Goal: Task Accomplishment & Management: Manage account settings

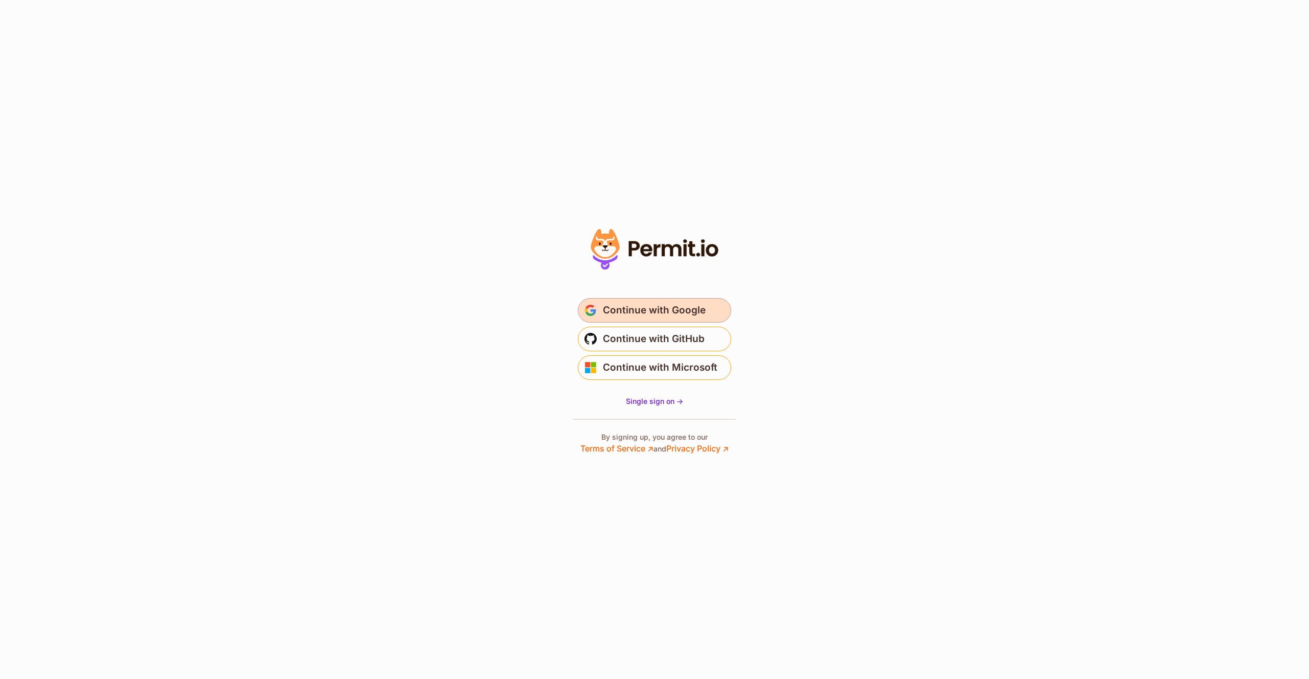
click at [618, 317] on span "Continue with Google" at bounding box center [654, 310] width 103 height 16
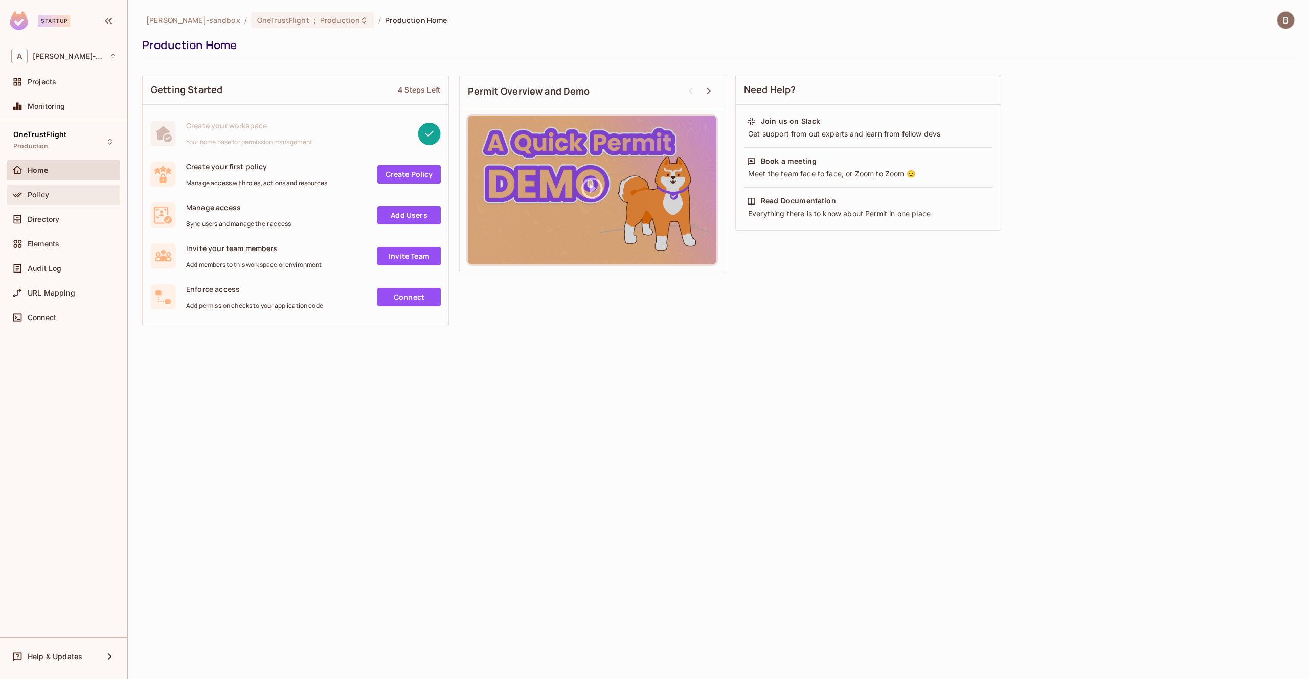
click at [55, 203] on div "Policy" at bounding box center [63, 195] width 113 height 20
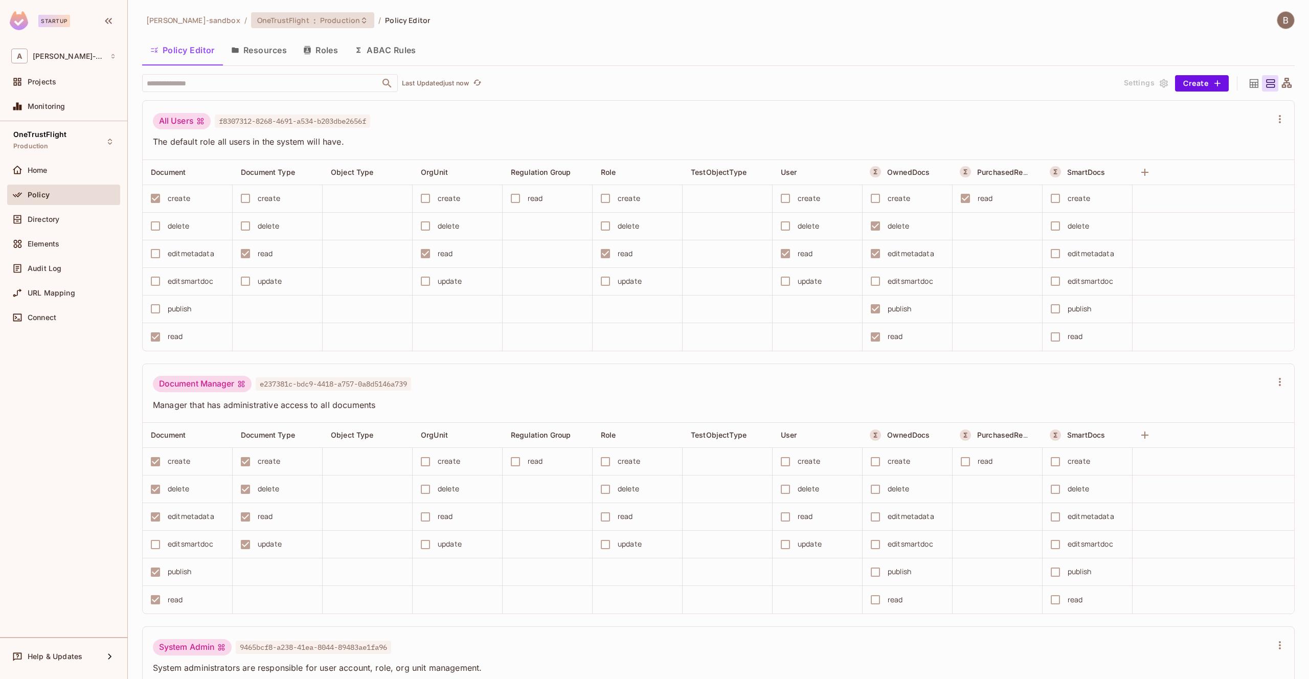
click at [297, 25] on div "OneTrustFlight : Production" at bounding box center [312, 20] width 123 height 16
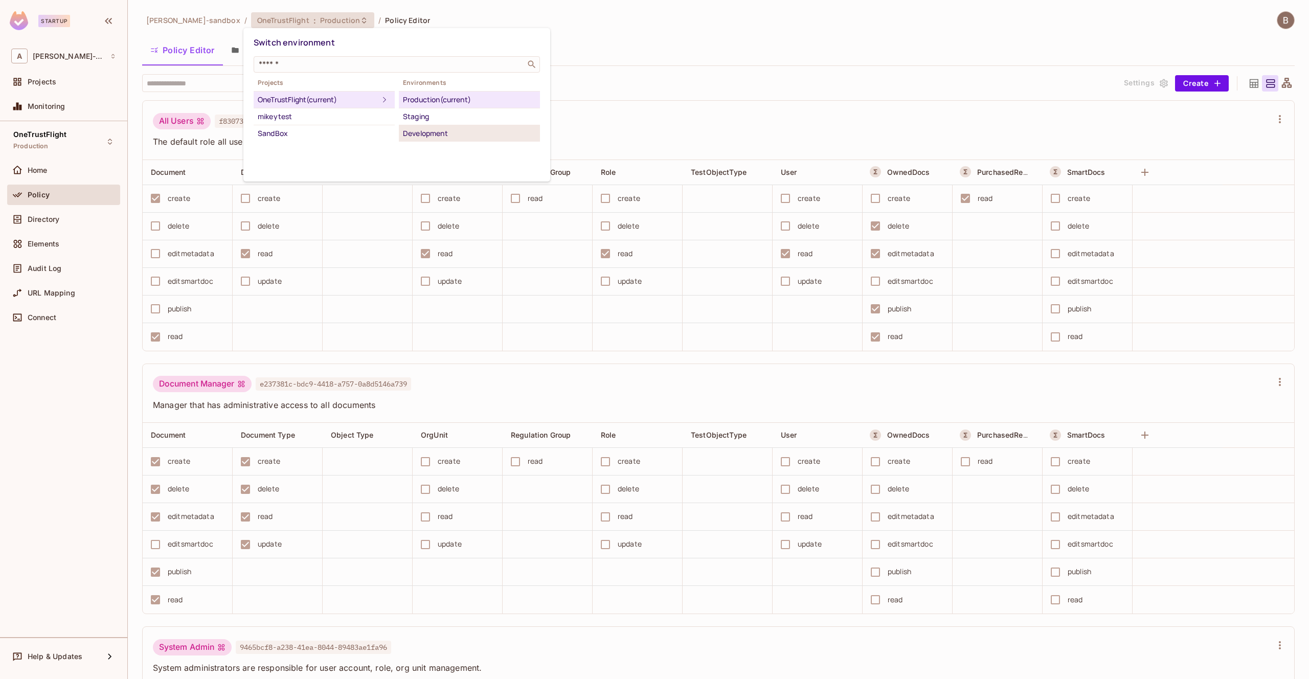
click at [425, 129] on div "Development" at bounding box center [469, 133] width 133 height 12
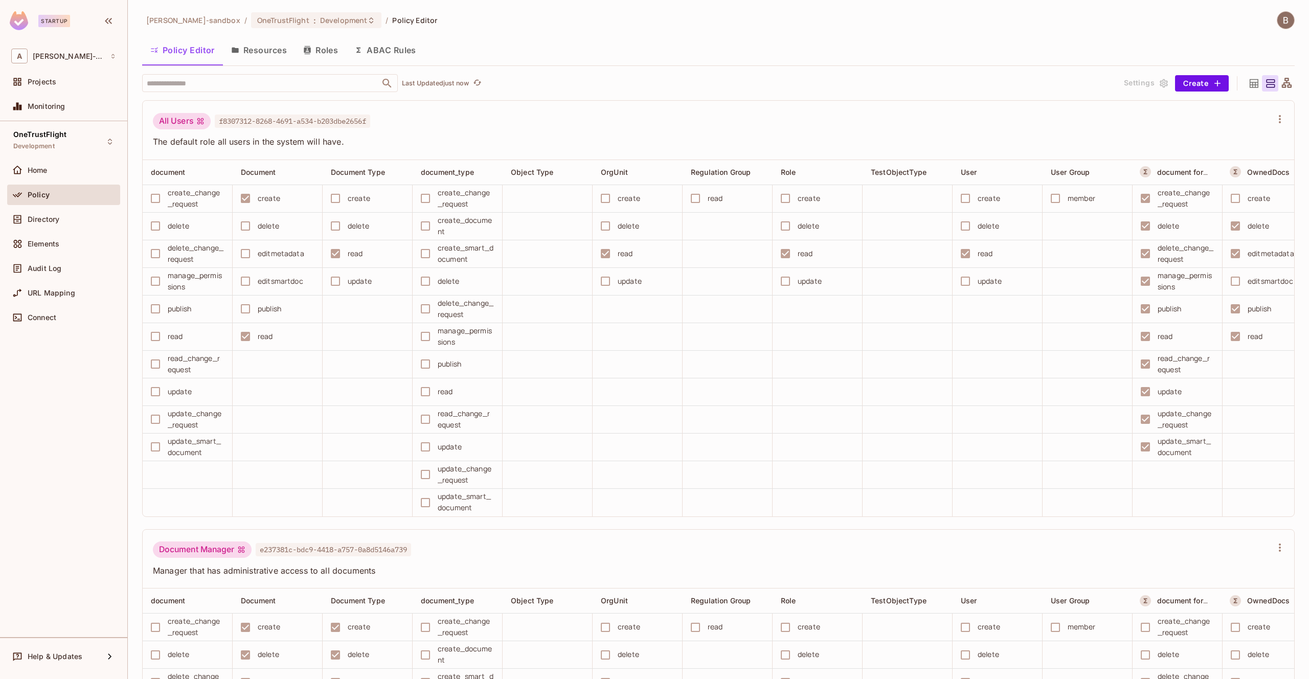
click at [318, 49] on button "Roles" at bounding box center [320, 50] width 51 height 26
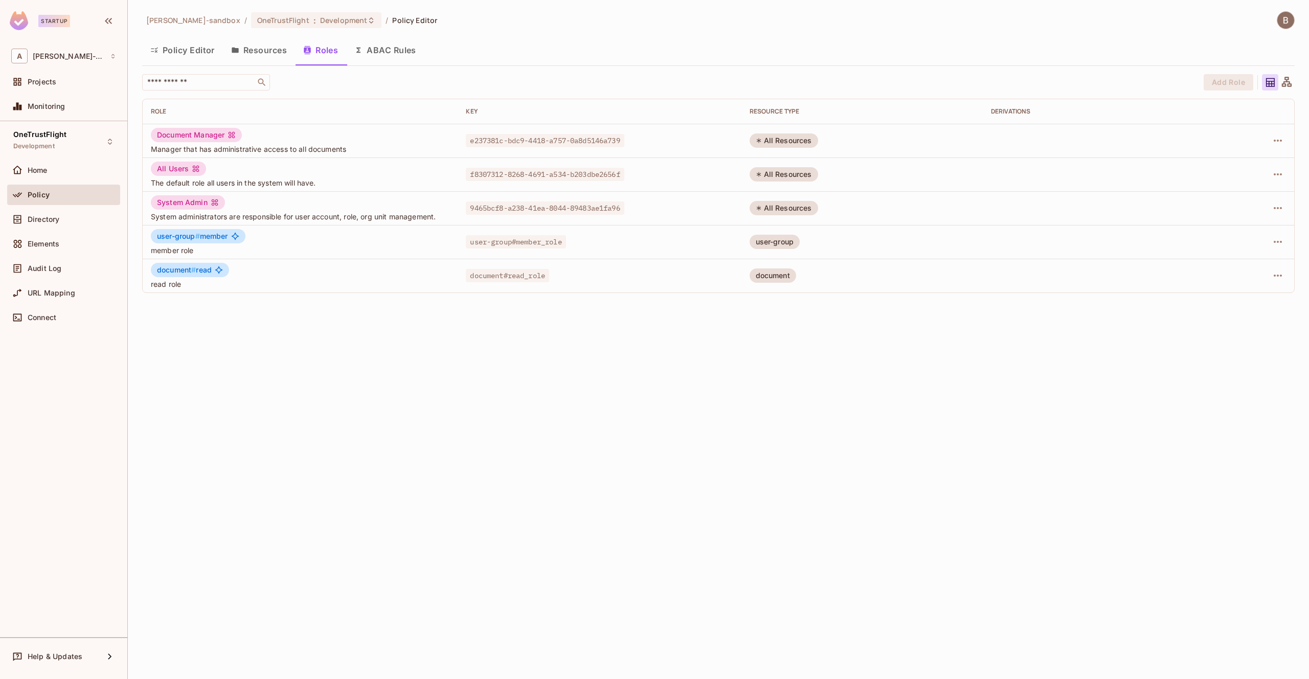
click at [386, 49] on button "ABAC Rules" at bounding box center [385, 50] width 78 height 26
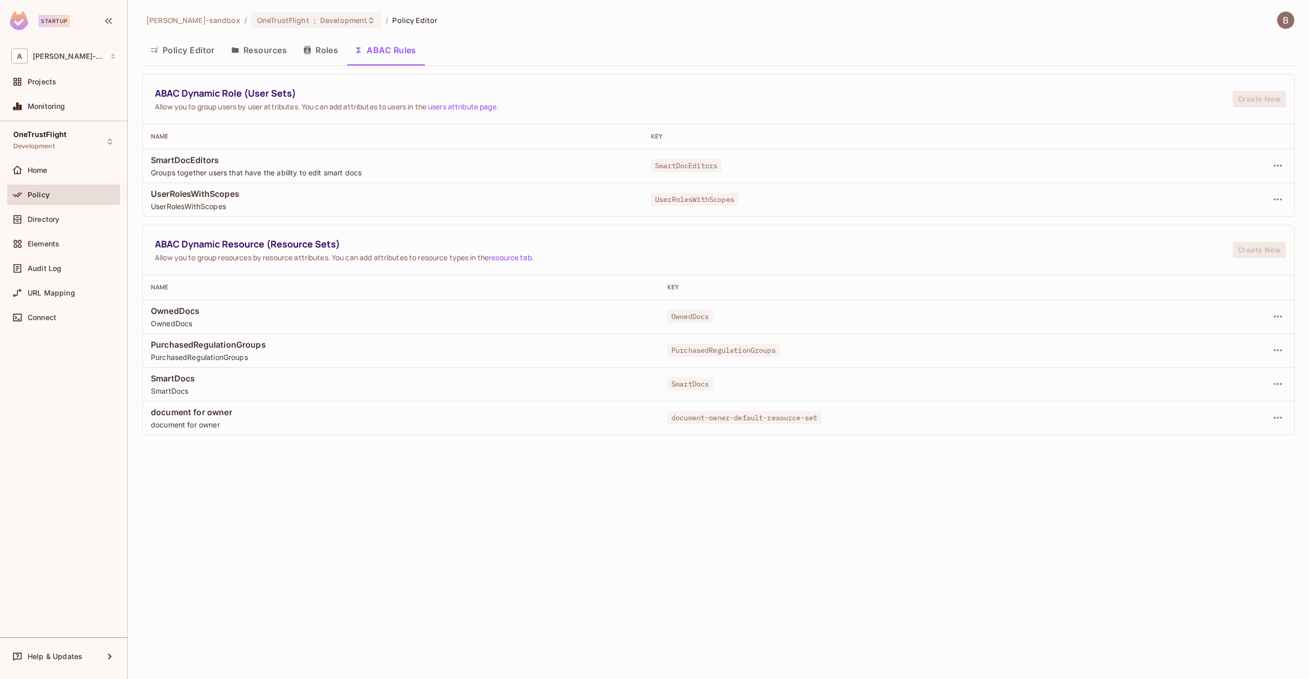
click at [314, 39] on button "Roles" at bounding box center [320, 50] width 51 height 26
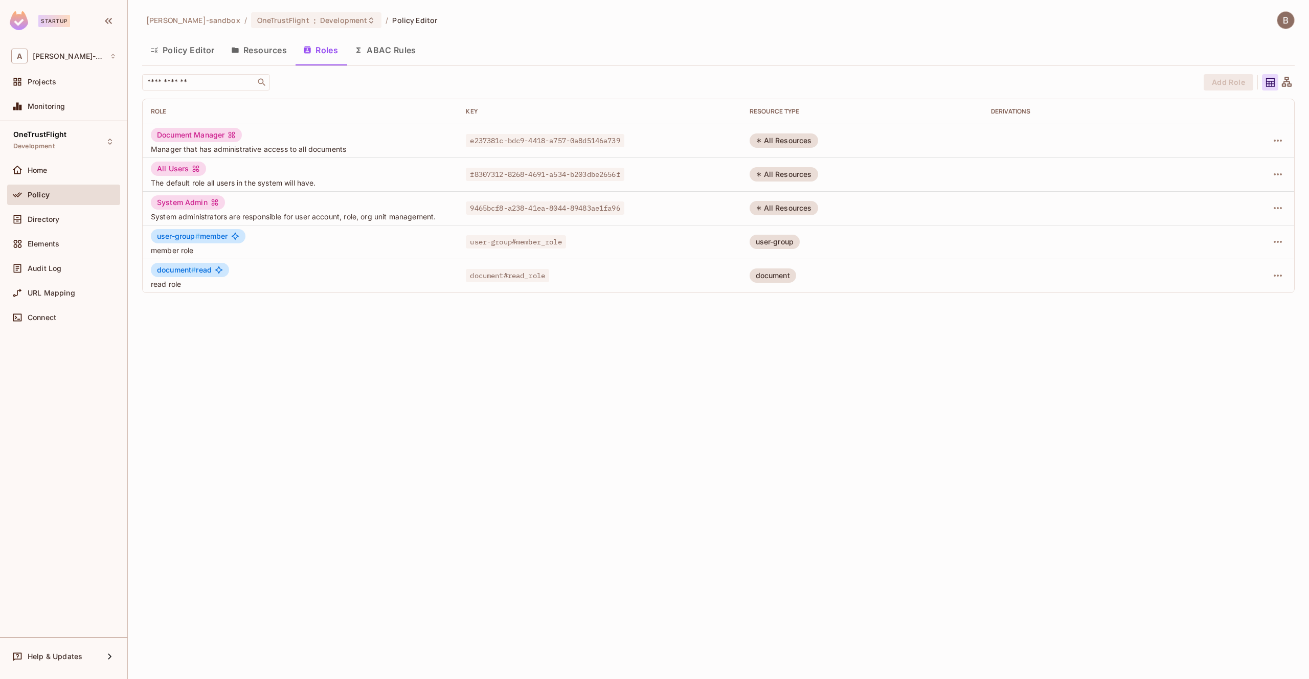
click at [264, 51] on button "Resources" at bounding box center [259, 50] width 72 height 26
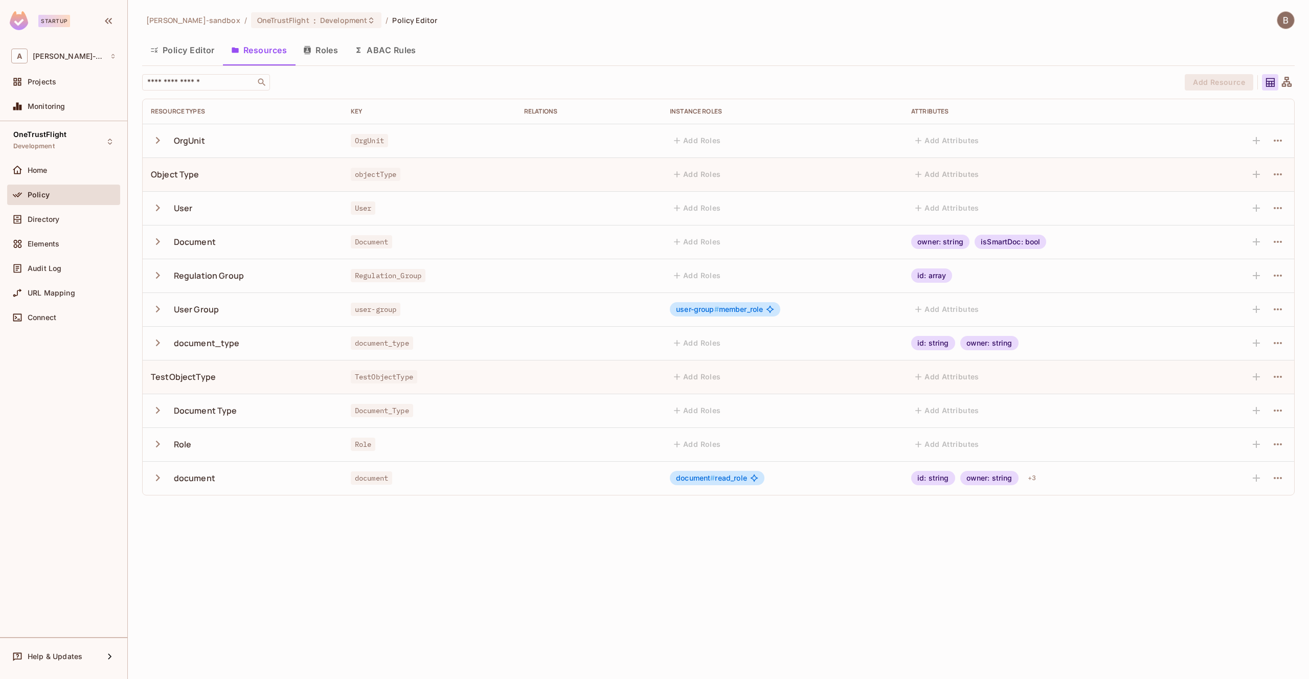
click at [189, 54] on button "Policy Editor" at bounding box center [182, 50] width 81 height 26
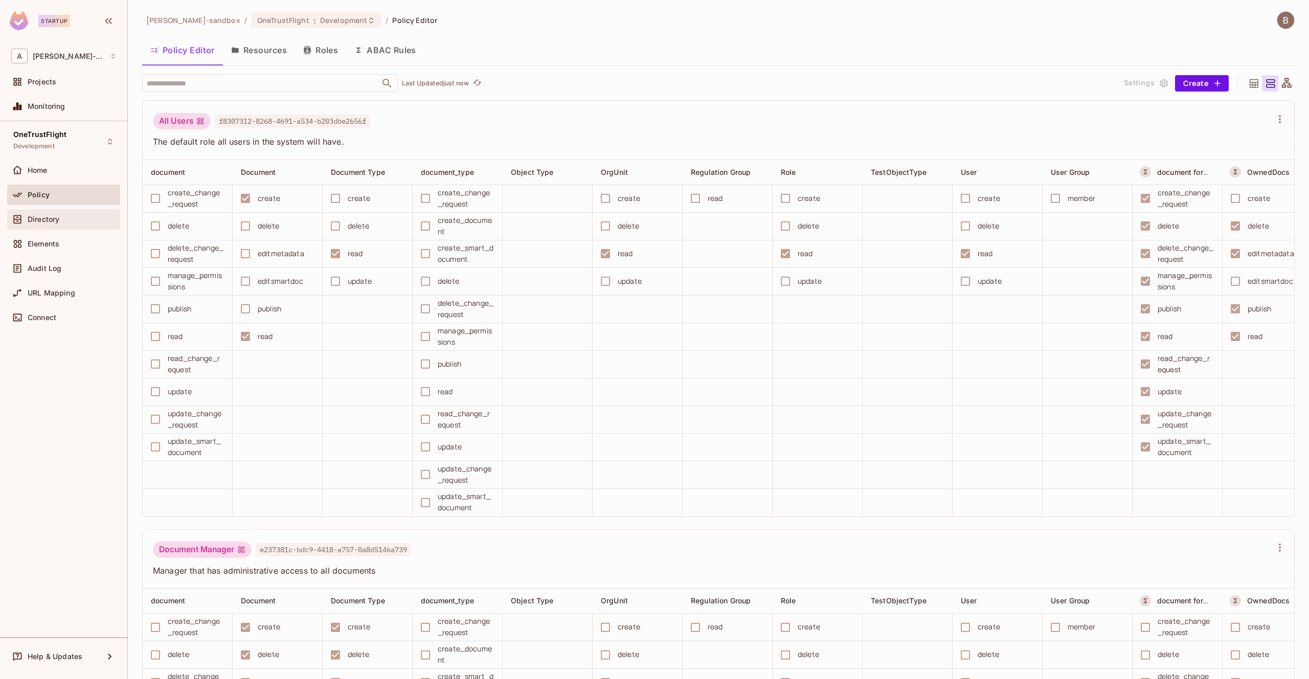
click at [69, 213] on div "Directory" at bounding box center [63, 219] width 105 height 12
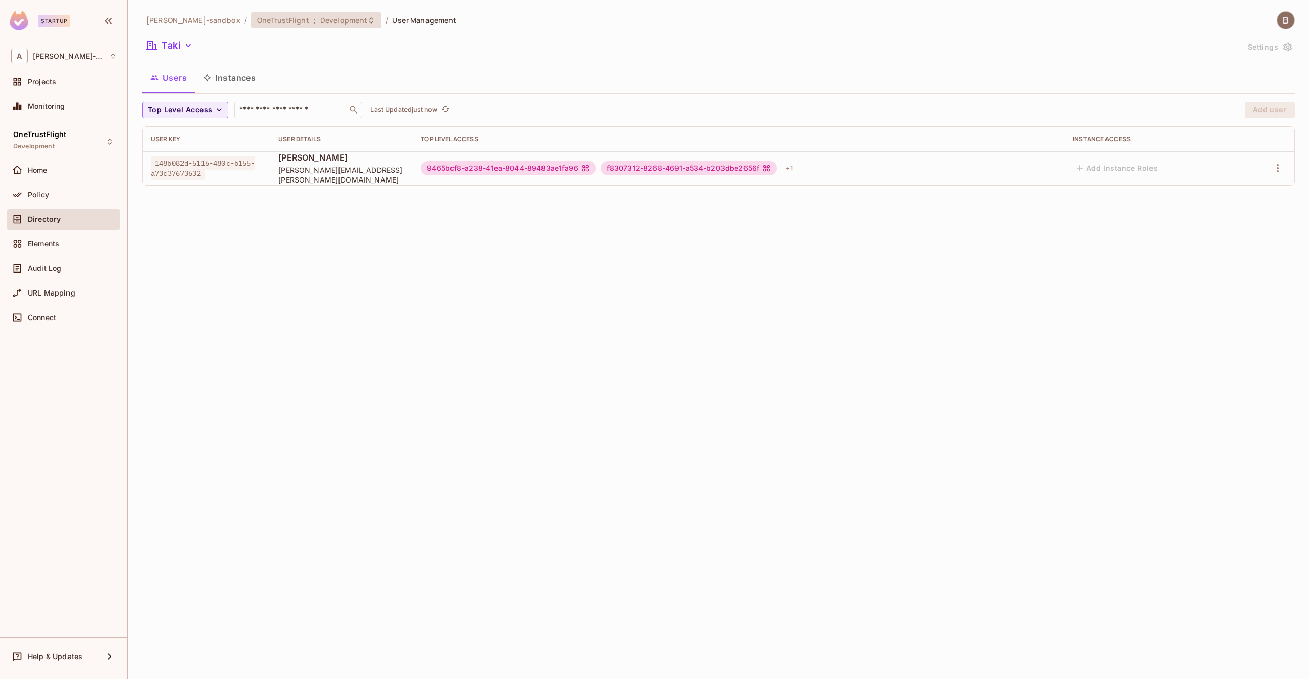
click at [313, 20] on span ":" at bounding box center [315, 20] width 4 height 8
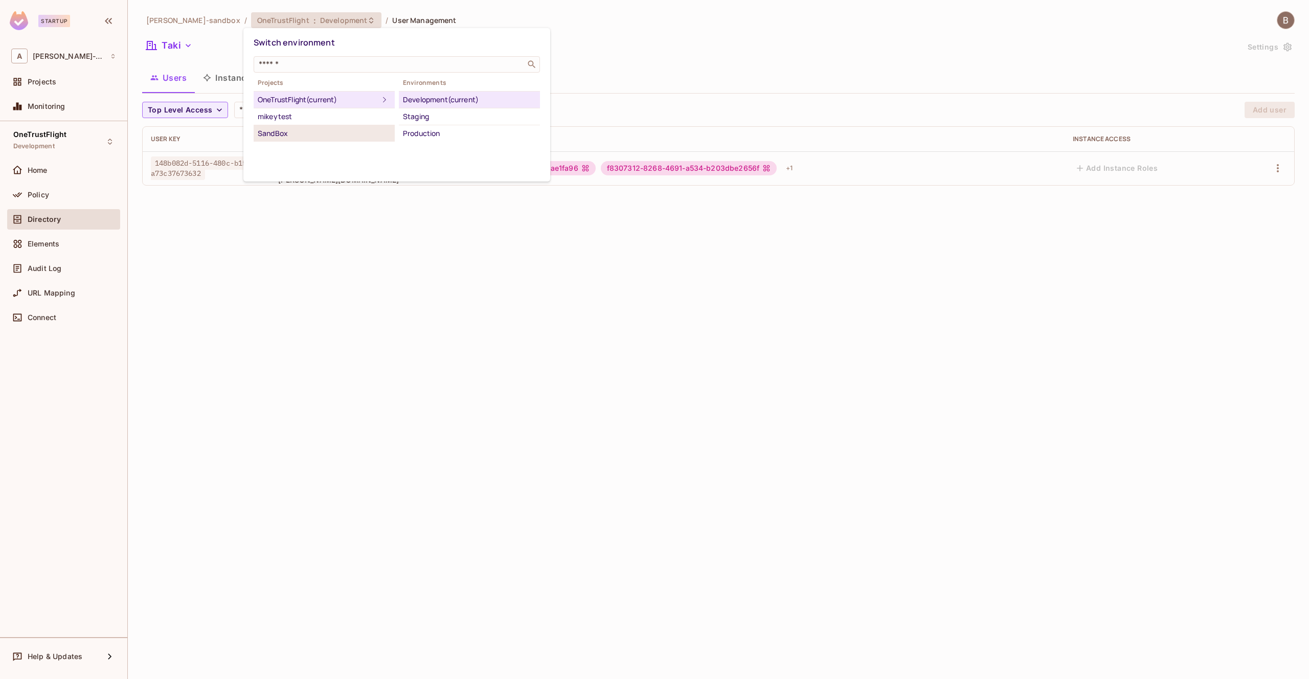
click at [338, 134] on div "SandBox" at bounding box center [324, 133] width 133 height 12
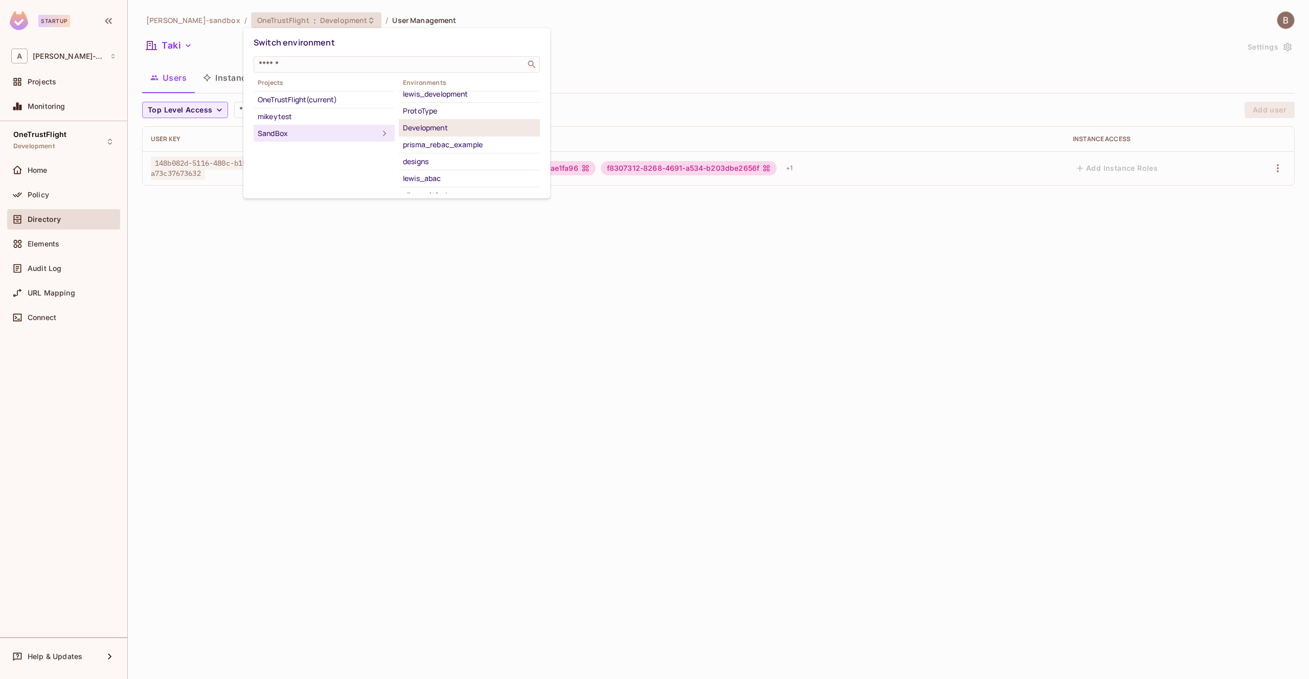
click at [430, 128] on div "Development" at bounding box center [469, 128] width 133 height 12
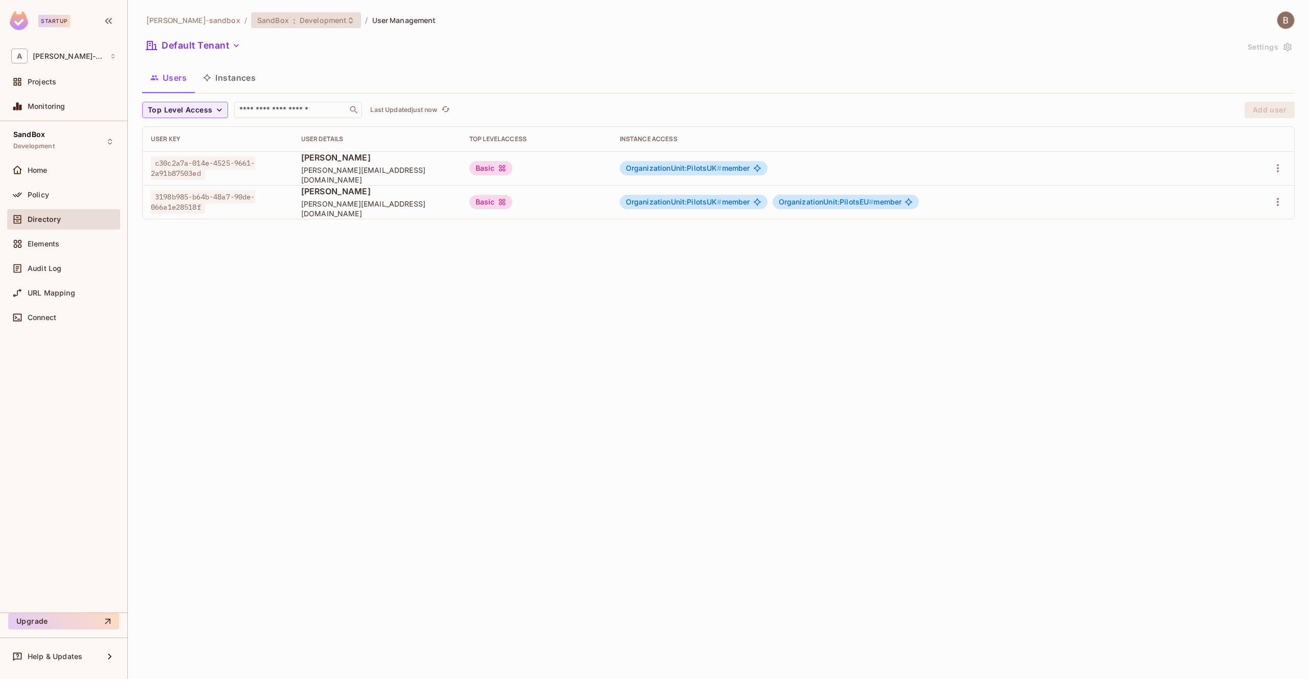
click at [292, 19] on span ":" at bounding box center [294, 20] width 4 height 8
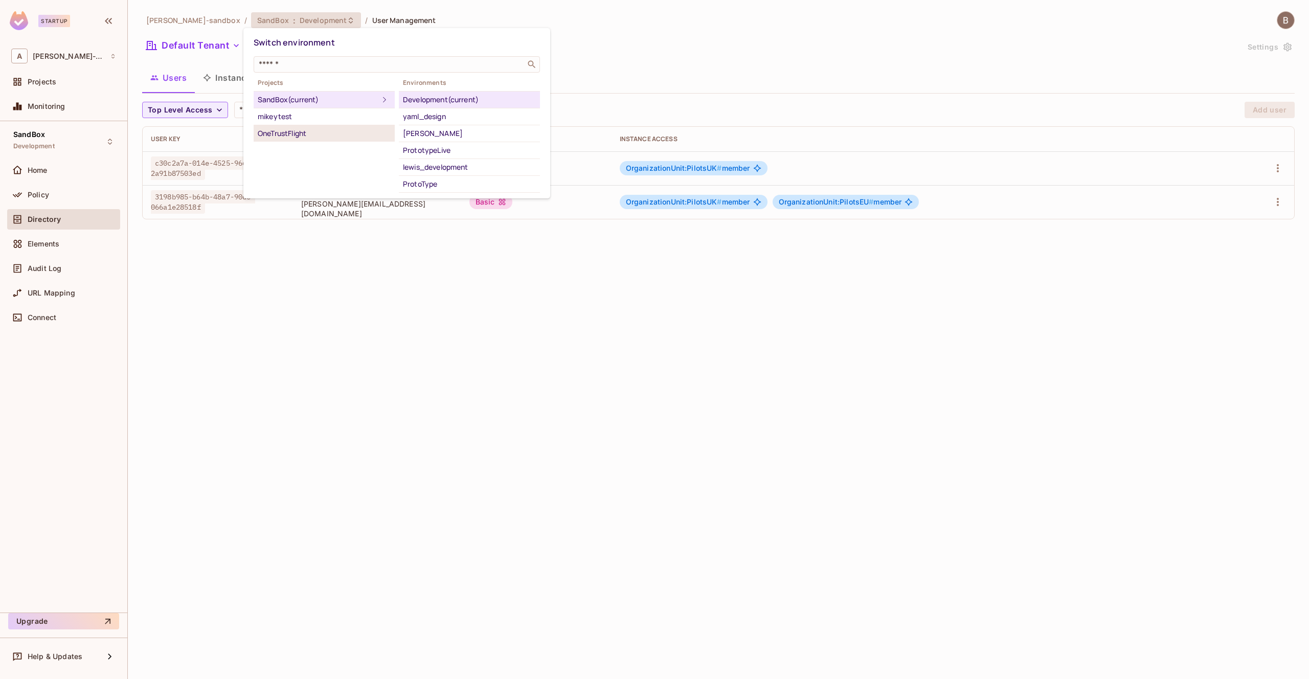
click at [325, 130] on div "OneTrustFlight" at bounding box center [324, 133] width 133 height 12
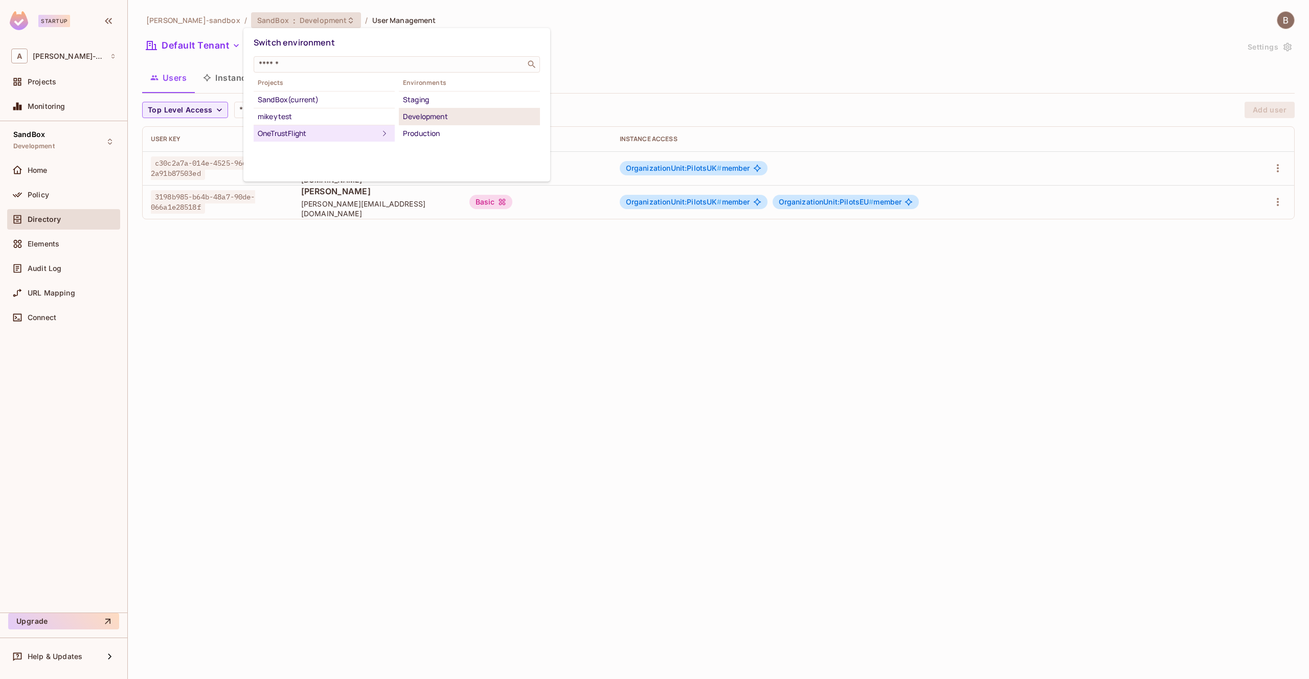
click at [426, 119] on div "Development" at bounding box center [469, 116] width 133 height 12
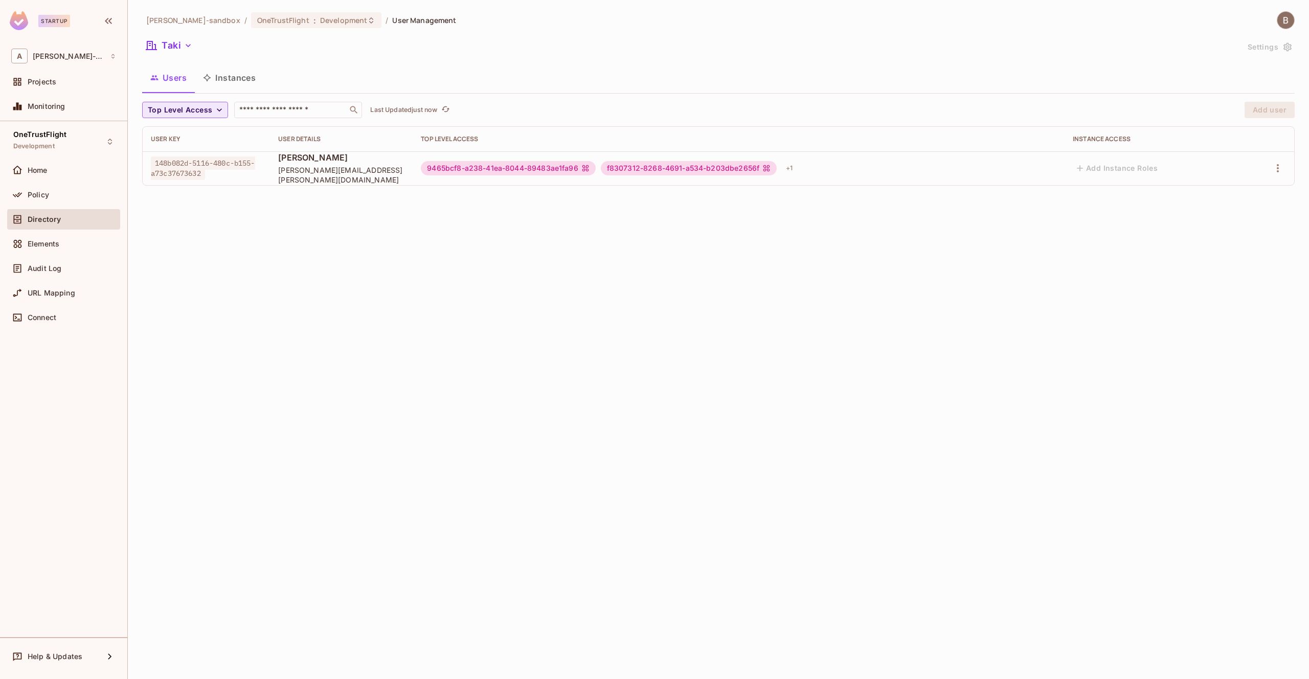
click at [166, 113] on span "Top Level Access" at bounding box center [180, 110] width 64 height 13
click at [175, 131] on span "All Users" at bounding box center [183, 133] width 67 height 10
click at [210, 23] on span "alex-trustflight-sandbox" at bounding box center [193, 20] width 94 height 10
click at [310, 11] on div "alex-trustflight-sandbox / OneTrustFlight : Development / User Management" at bounding box center [299, 20] width 314 height 18
click at [55, 55] on span "alex-trustflight-sandbox" at bounding box center [69, 56] width 72 height 8
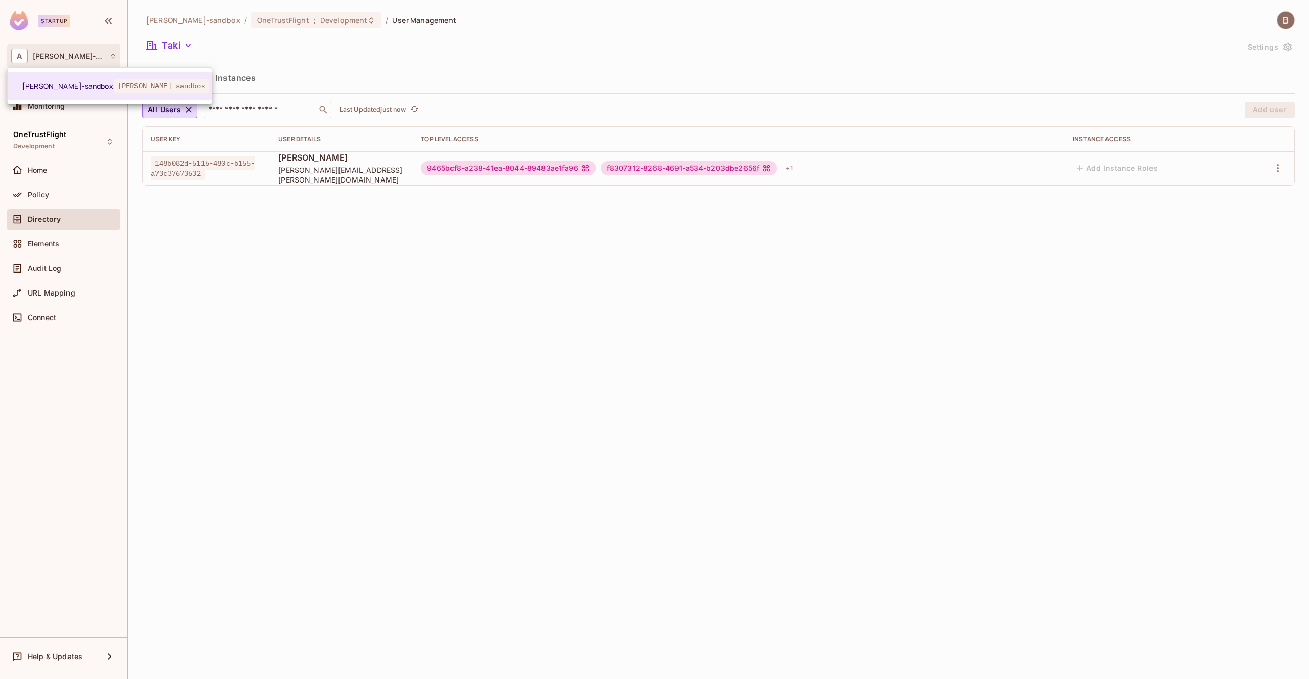
click at [277, 50] on div at bounding box center [654, 339] width 1309 height 679
click at [336, 21] on span "Development" at bounding box center [343, 20] width 47 height 10
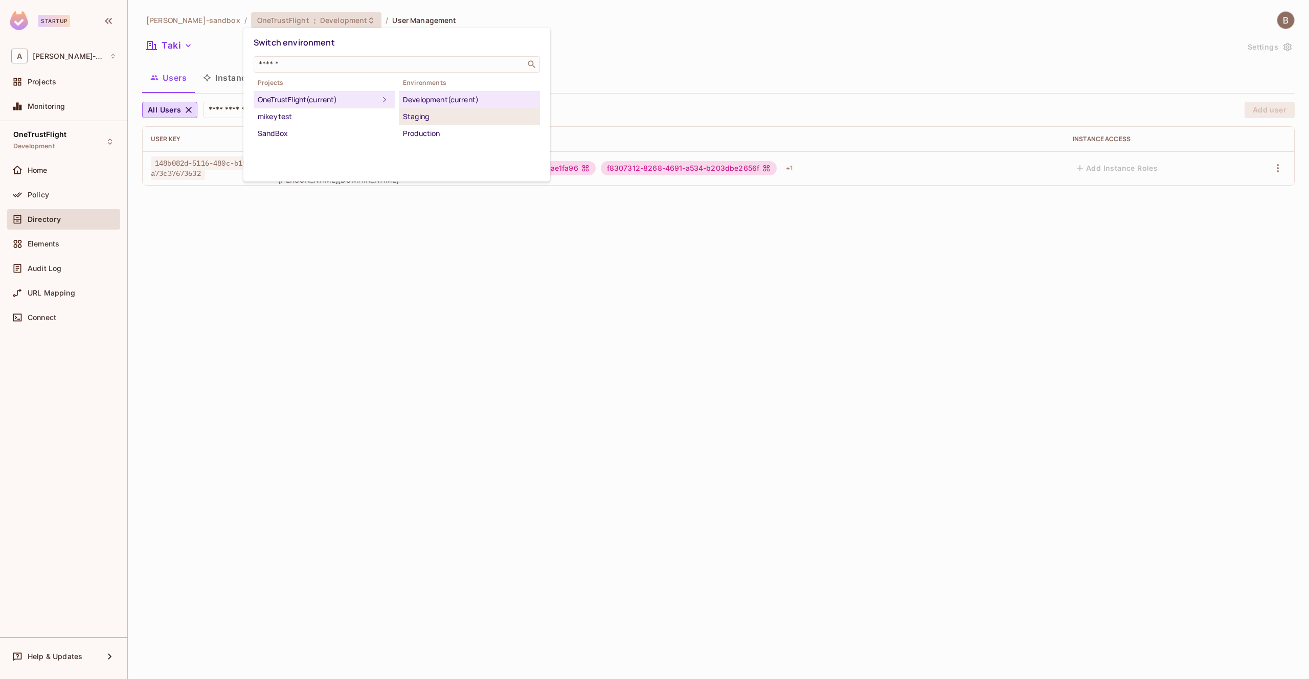
click at [431, 122] on div "Staging" at bounding box center [469, 116] width 133 height 12
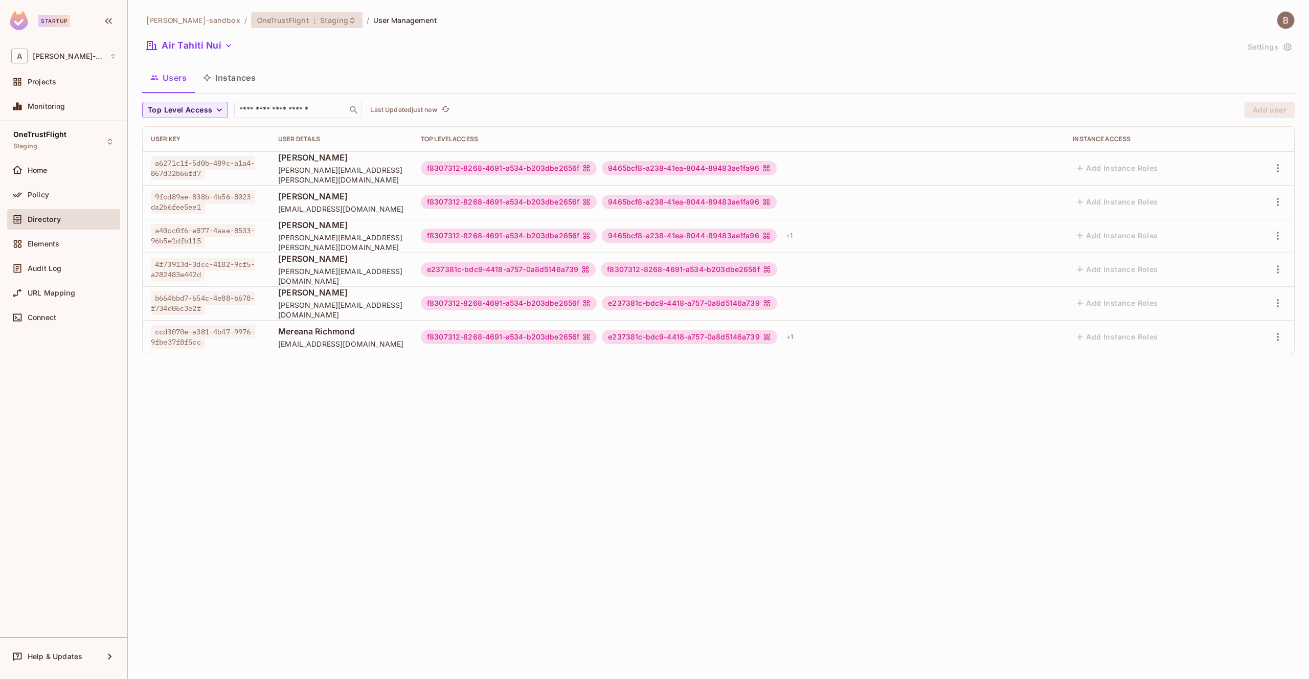
click at [278, 25] on span "OneTrustFlight" at bounding box center [283, 20] width 52 height 10
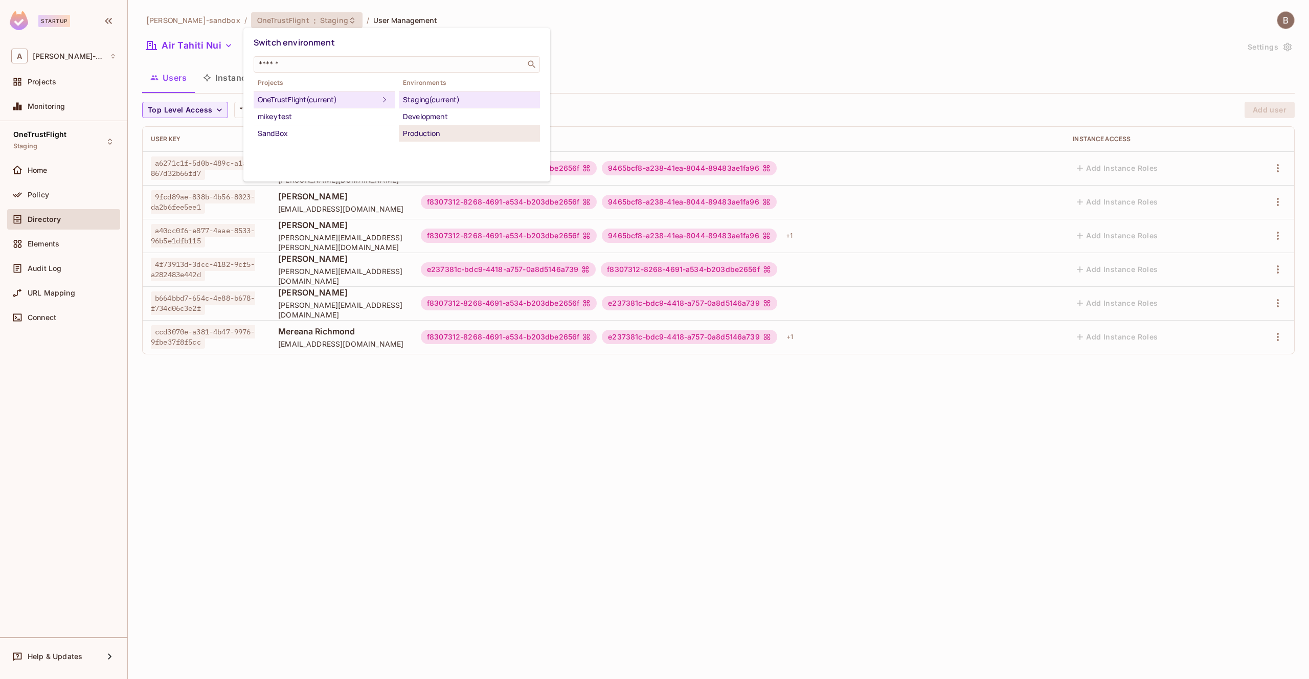
click at [425, 133] on div "Production" at bounding box center [469, 133] width 133 height 12
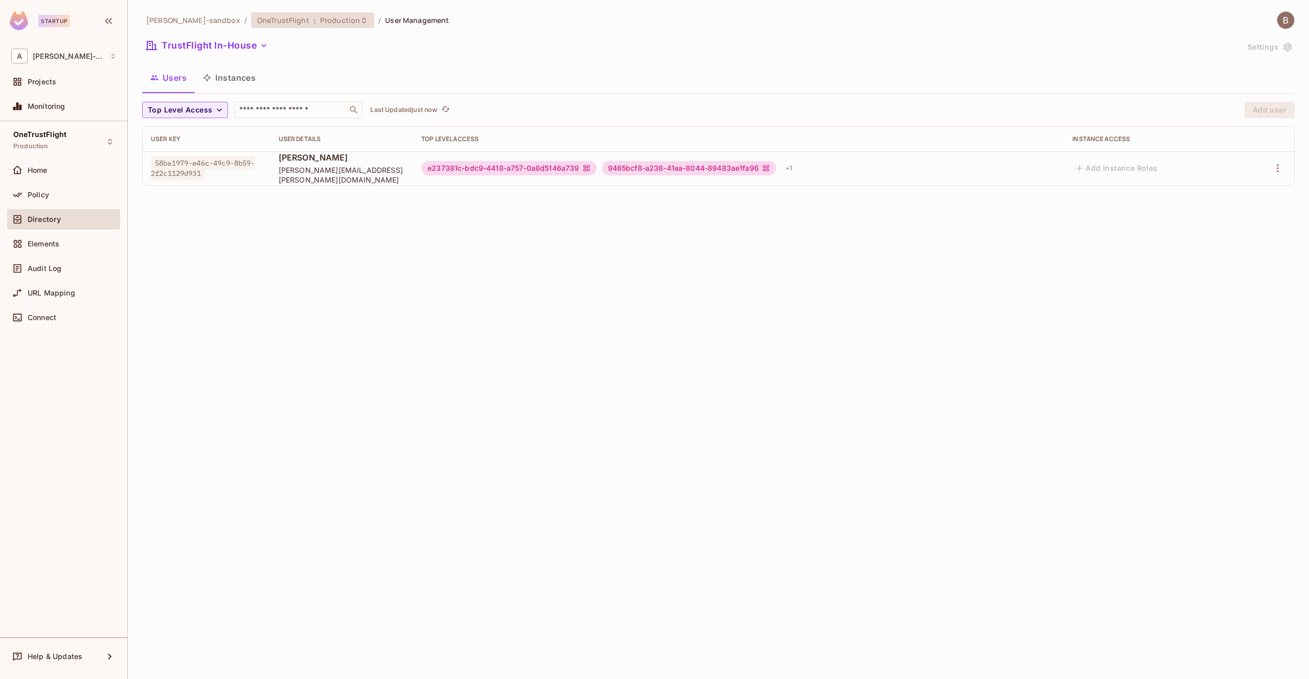
click at [320, 24] on span "Production" at bounding box center [340, 20] width 40 height 10
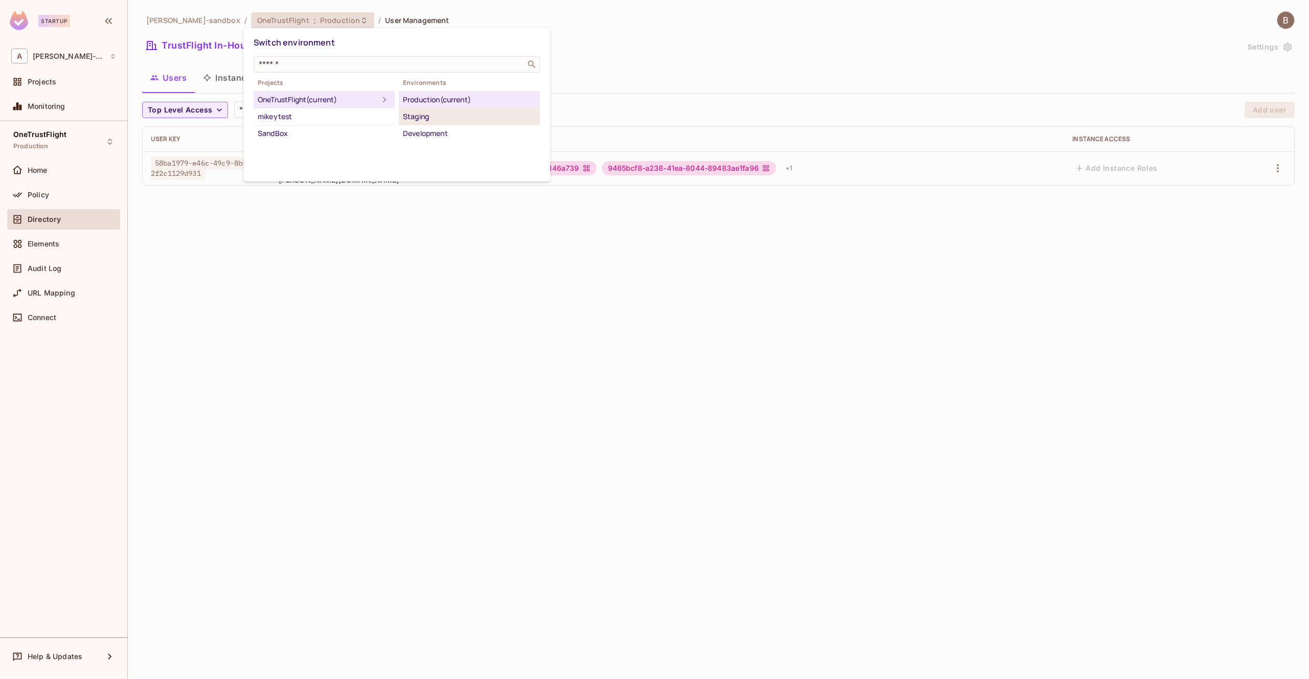
click at [414, 113] on div "Staging" at bounding box center [469, 116] width 133 height 12
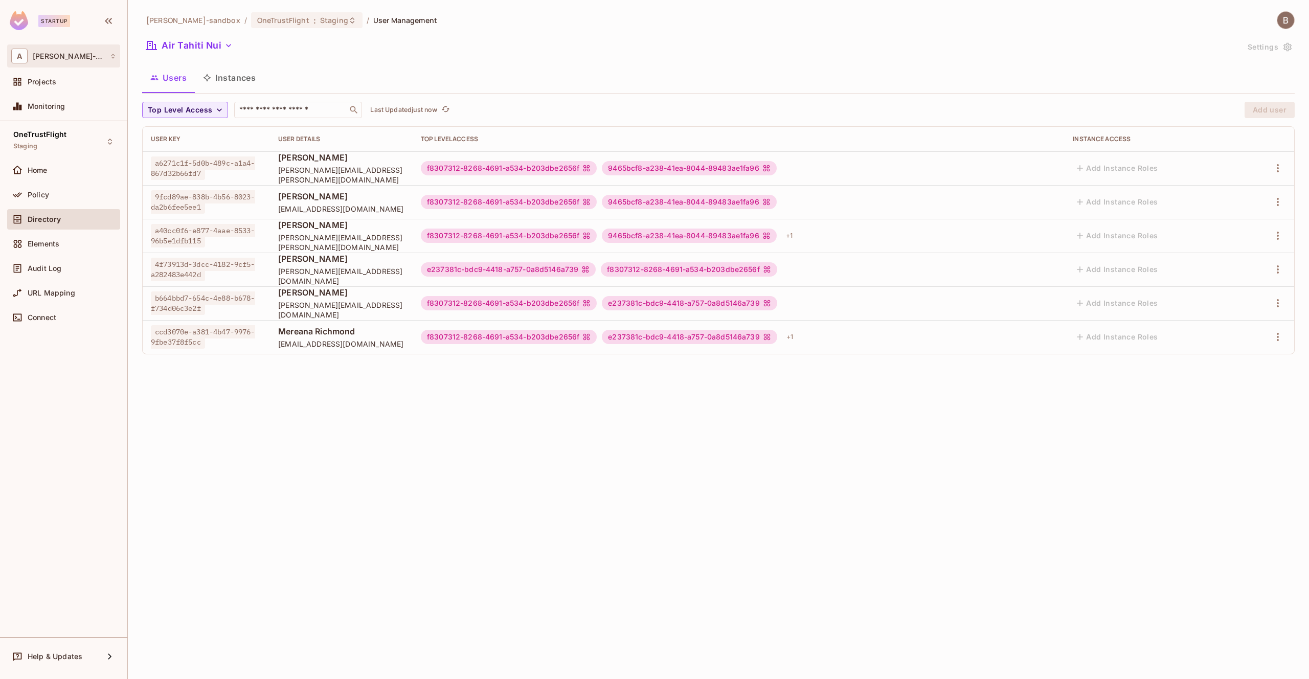
click at [89, 51] on div "A alex-trustflight-sandbox" at bounding box center [63, 56] width 105 height 15
click at [294, 49] on div at bounding box center [654, 339] width 1309 height 679
click at [313, 18] on span ":" at bounding box center [315, 20] width 4 height 8
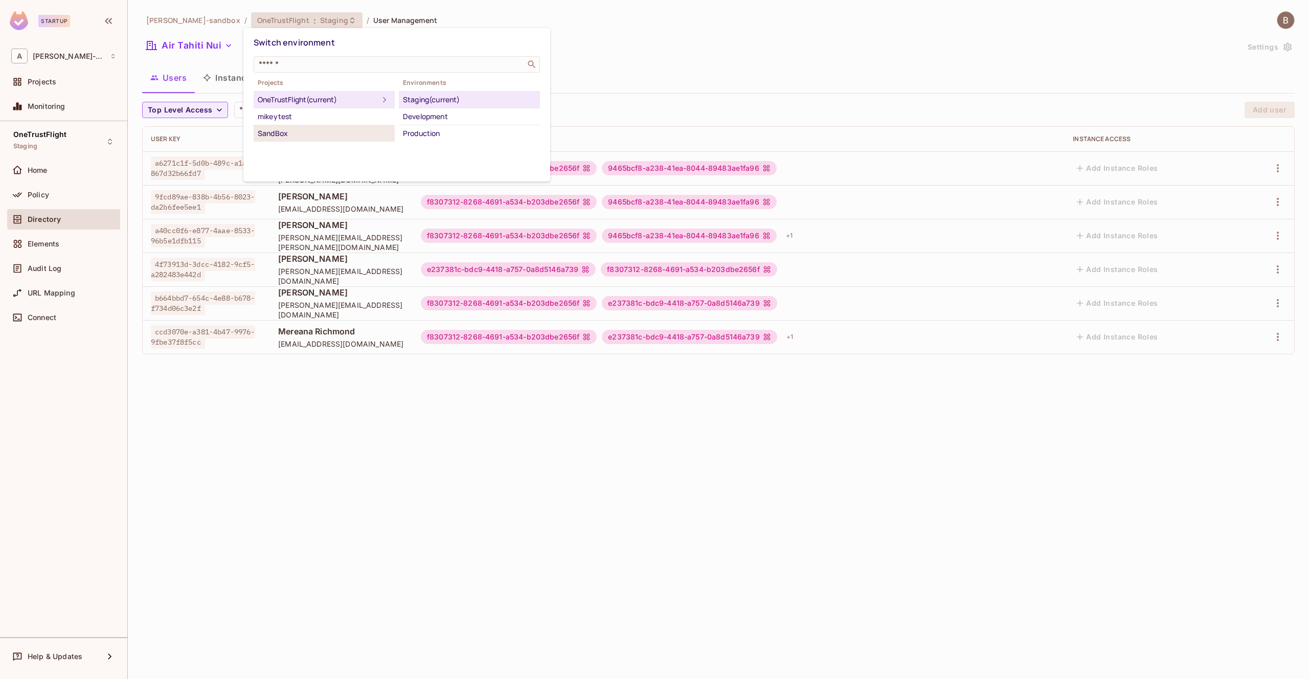
click at [314, 135] on div "SandBox" at bounding box center [324, 133] width 133 height 12
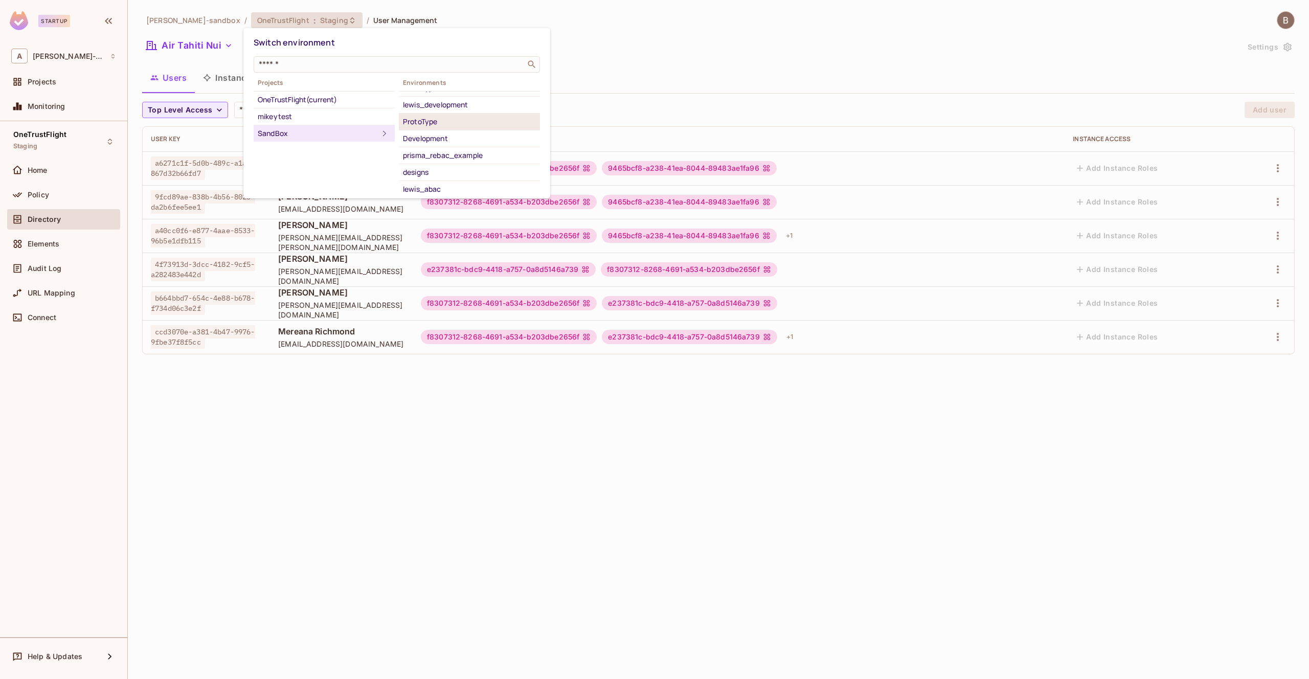
scroll to position [66, 0]
click at [283, 114] on div "mikeytest" at bounding box center [324, 116] width 133 height 12
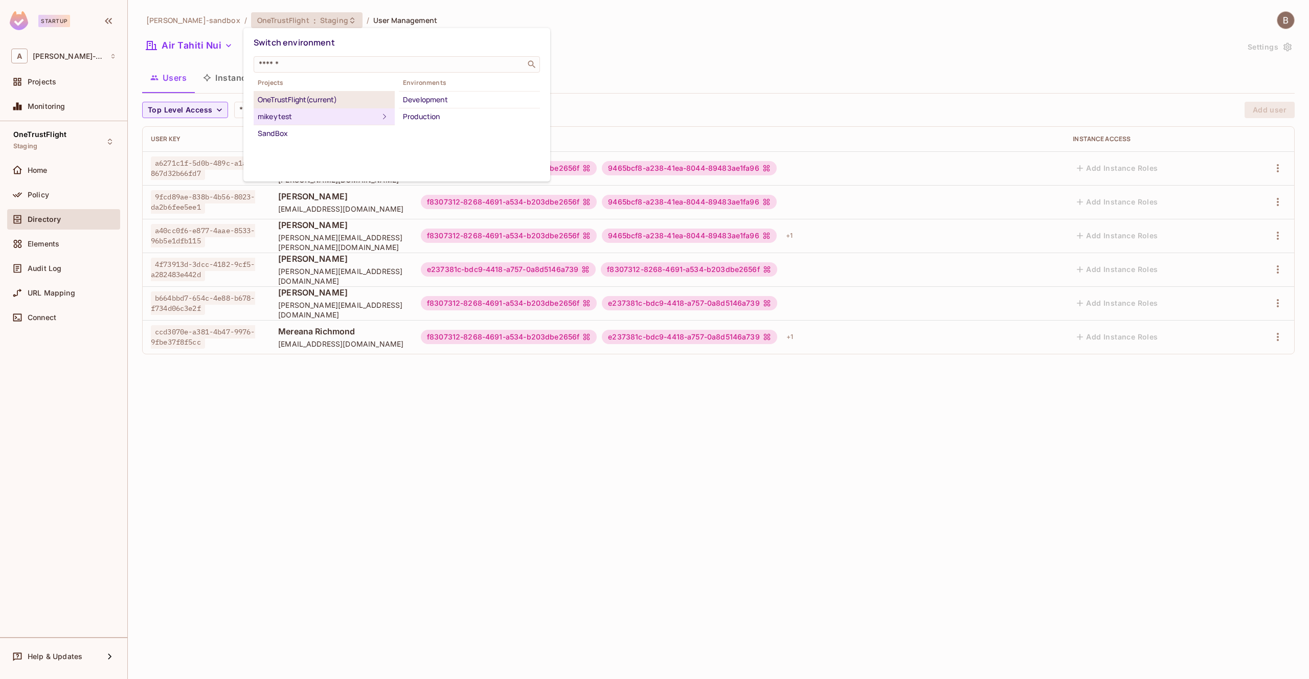
click at [283, 97] on div "OneTrustFlight (current)" at bounding box center [324, 100] width 133 height 12
click at [190, 55] on div at bounding box center [654, 339] width 1309 height 679
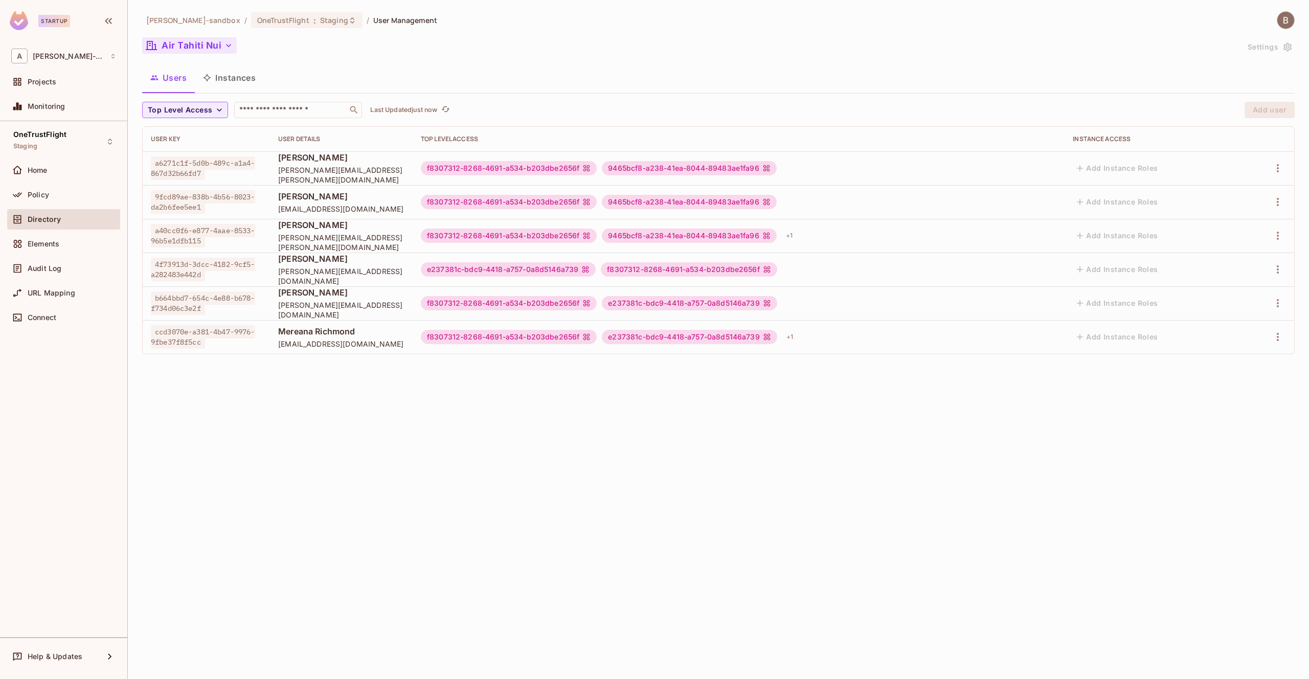
click at [226, 49] on icon "button" at bounding box center [228, 45] width 10 height 10
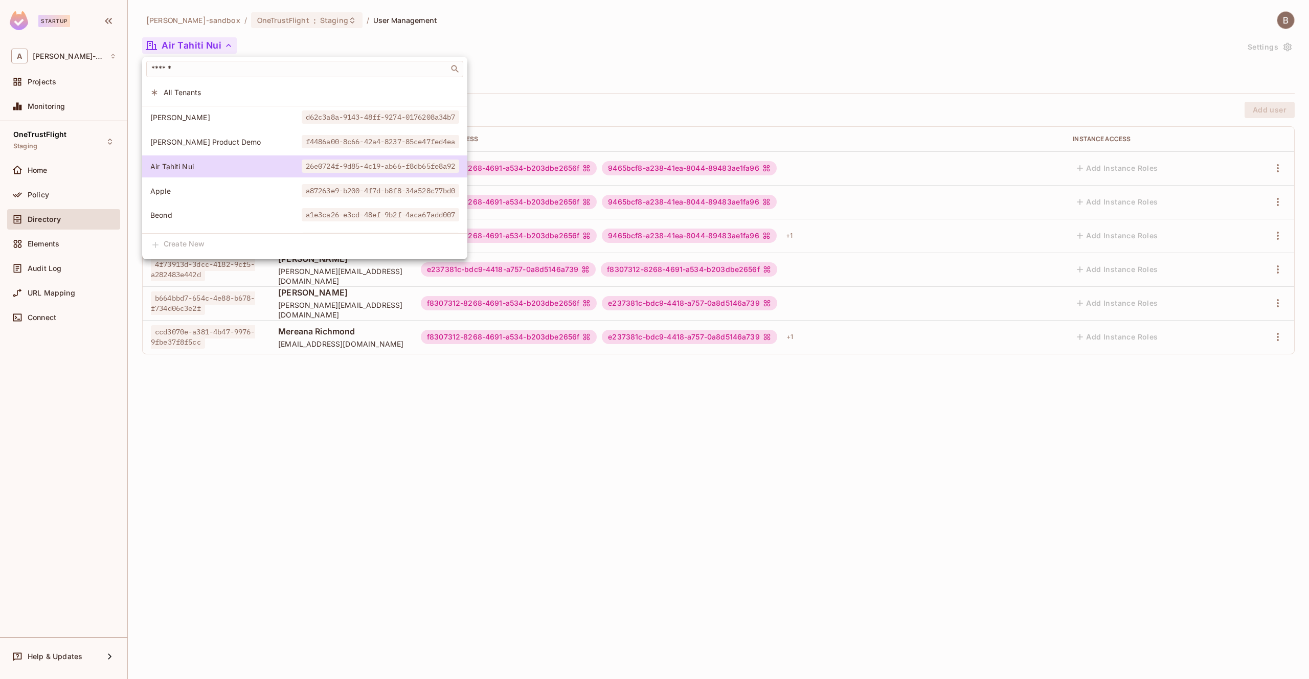
click at [226, 49] on div at bounding box center [654, 339] width 1309 height 679
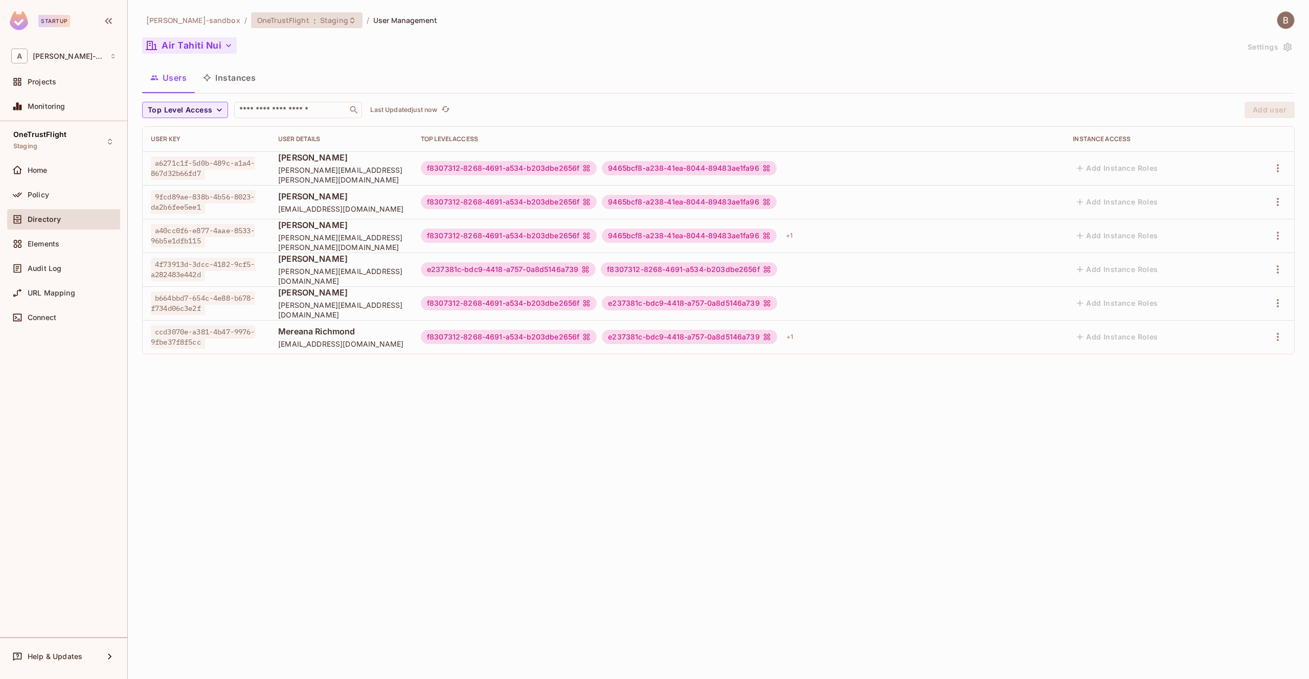
click at [300, 21] on span "OneTrustFlight" at bounding box center [283, 20] width 52 height 10
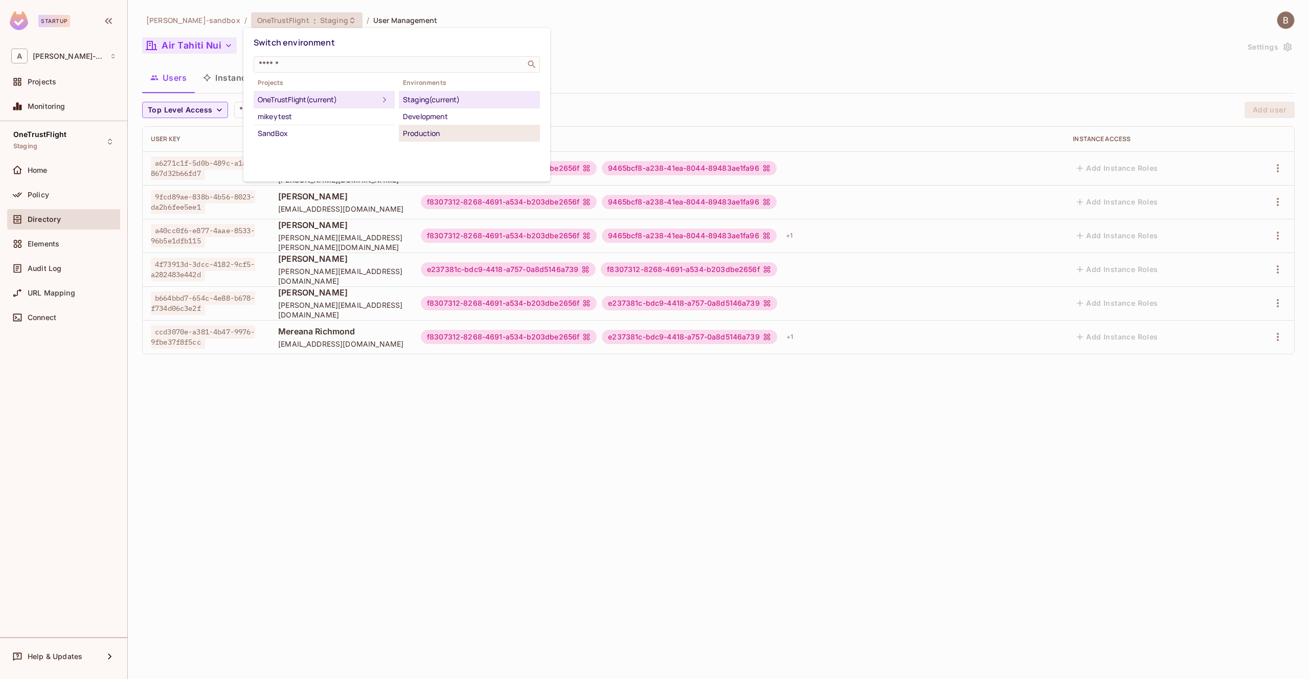
click at [430, 136] on div "Production" at bounding box center [469, 133] width 133 height 12
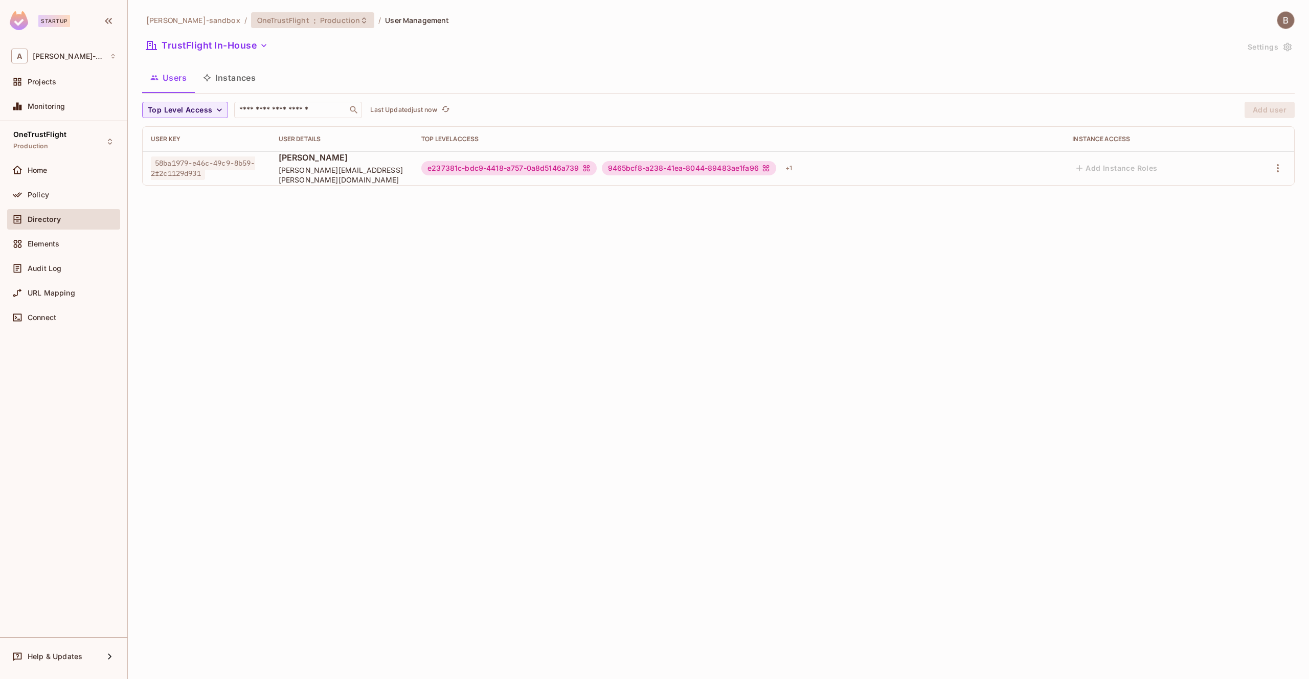
click at [309, 22] on div "OneTrustFlight : Production" at bounding box center [306, 20] width 99 height 10
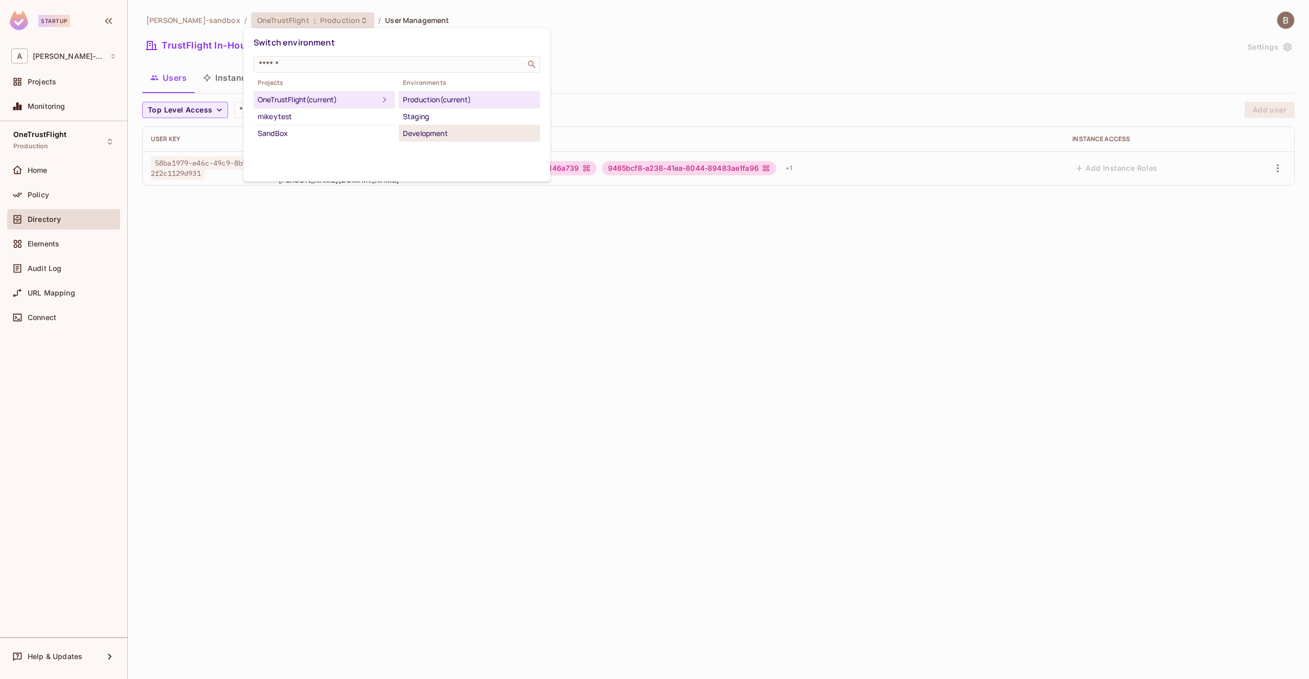
click at [426, 127] on div "Development" at bounding box center [469, 133] width 133 height 12
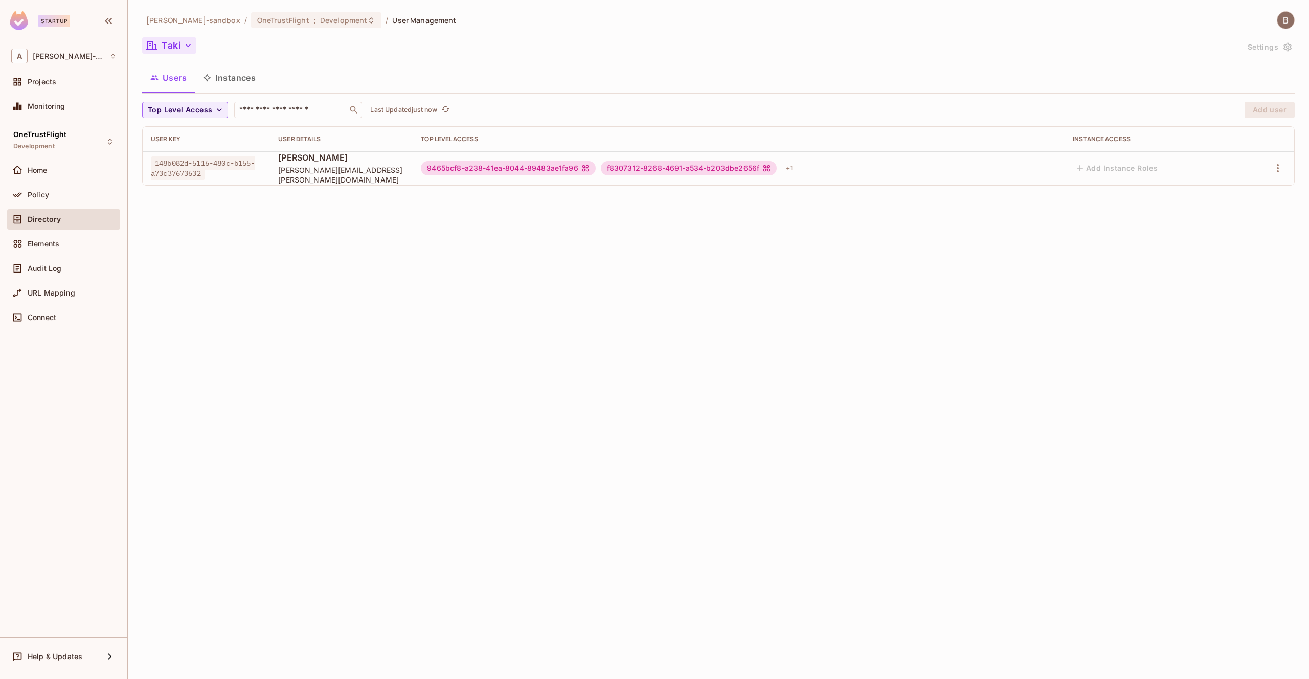
click at [185, 48] on icon "button" at bounding box center [188, 45] width 10 height 10
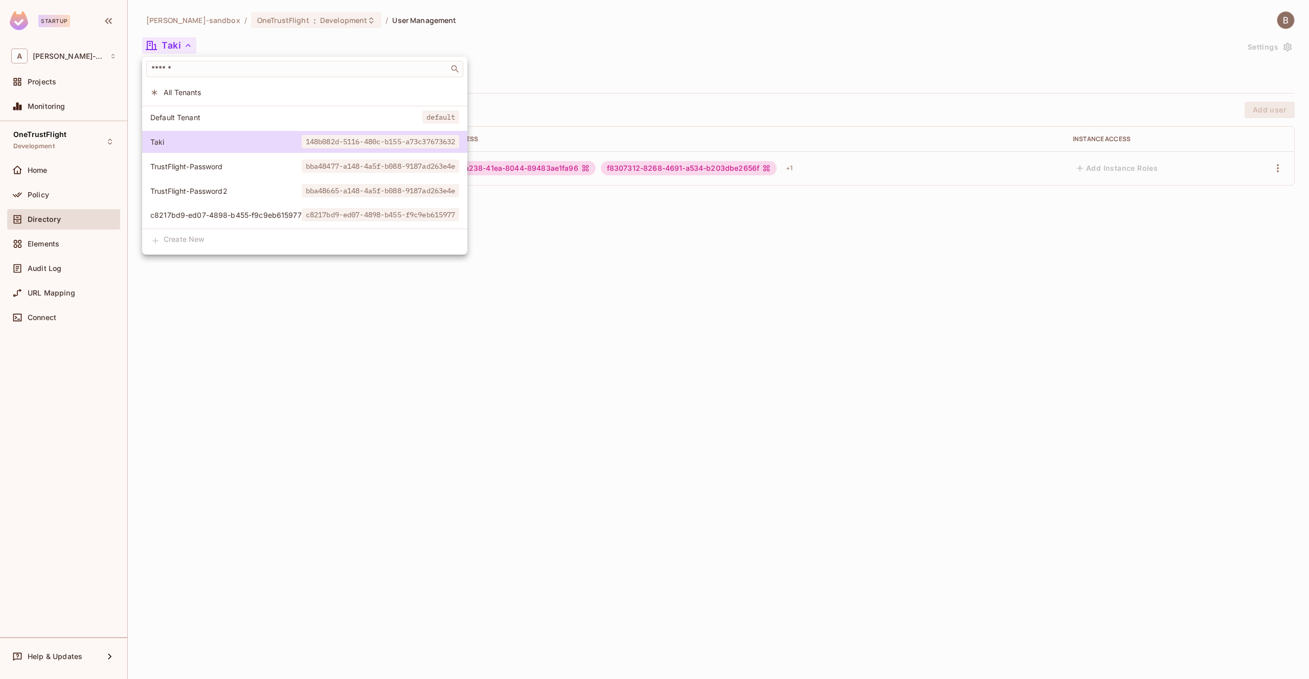
click at [234, 221] on li "c8217bd9-ed07-4898-b455-f9c9eb615977 c8217bd9-ed07-4898-b455-f9c9eb615977" at bounding box center [304, 215] width 325 height 22
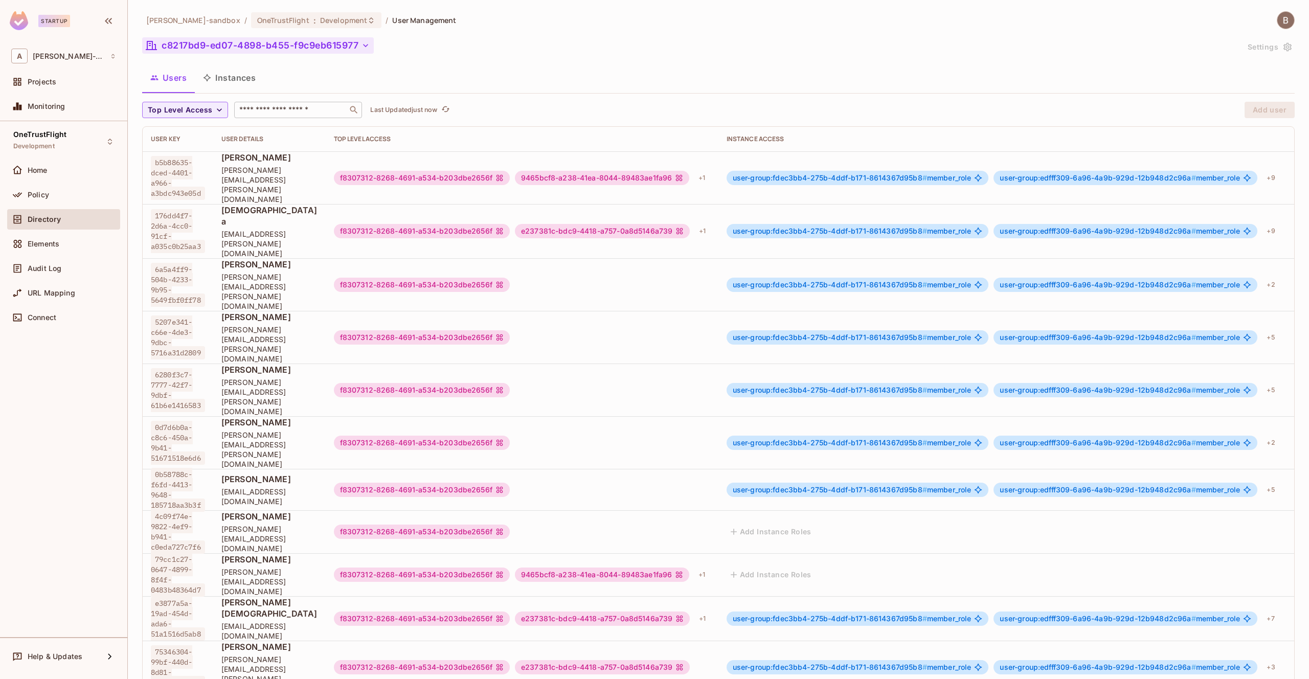
click at [269, 110] on input "text" at bounding box center [290, 110] width 107 height 10
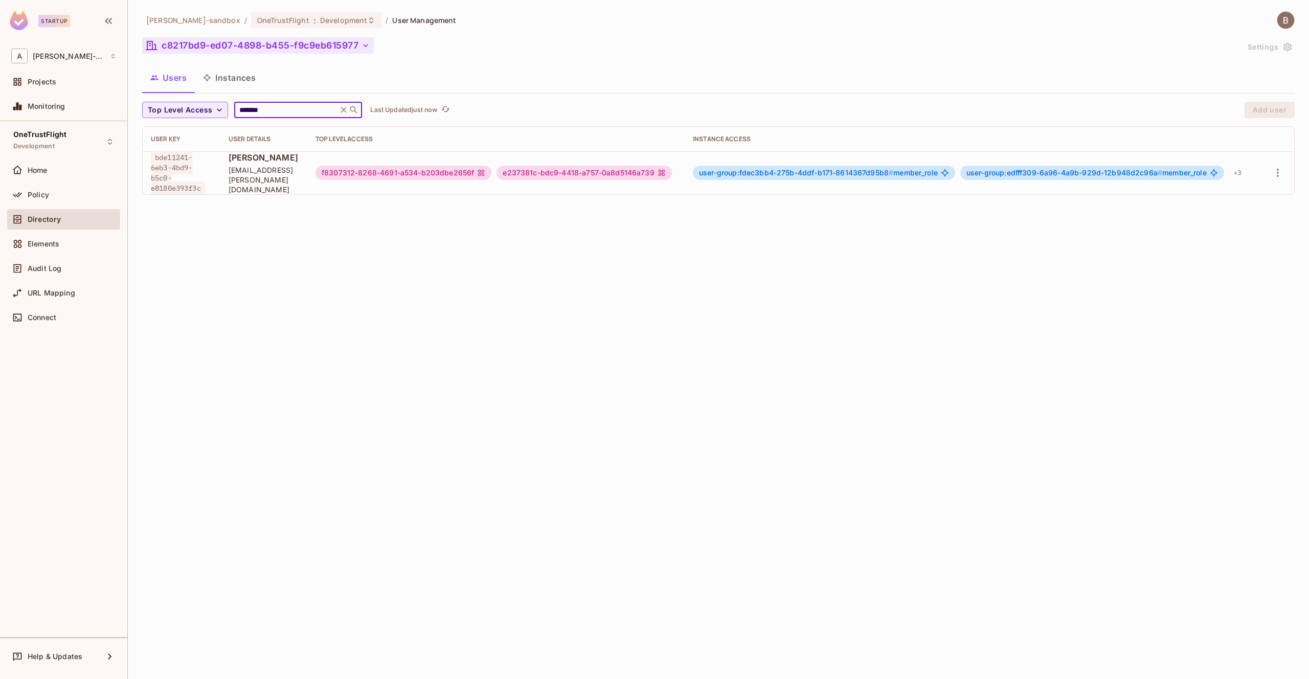
type input "*******"
click at [307, 190] on td "Braeden Norman braeden.norman@trustflight.com" at bounding box center [263, 172] width 87 height 43
click at [983, 180] on td "user-group:fdec3bb4-275b-4ddf-b171-8614367d95b8 # member_role user-group:edfff3…" at bounding box center [972, 172] width 576 height 43
click at [244, 163] on span "Braeden Norman" at bounding box center [264, 157] width 71 height 11
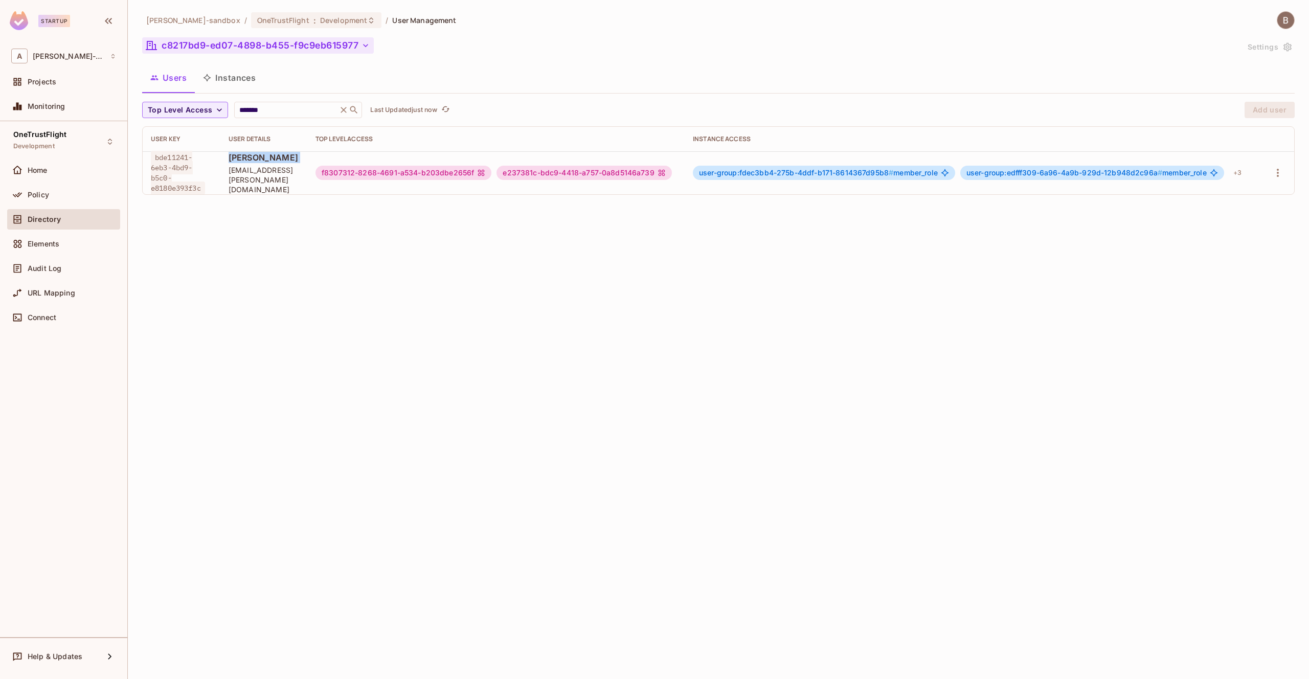
click at [244, 163] on span "Braeden Norman" at bounding box center [264, 157] width 71 height 11
click at [269, 163] on span "Braeden Norman" at bounding box center [264, 157] width 71 height 11
click at [452, 210] on div "alex-trustflight-sandbox / OneTrustFlight : Development / User Management c8217…" at bounding box center [718, 339] width 1181 height 679
click at [777, 173] on span "user-group:fdec3bb4-275b-4ddf-b171-8614367d95b8 #" at bounding box center [796, 172] width 194 height 9
click at [1032, 172] on span "user-group:edfff309-6a96-4a9b-929d-12b948d2c96a #" at bounding box center [1064, 172] width 196 height 9
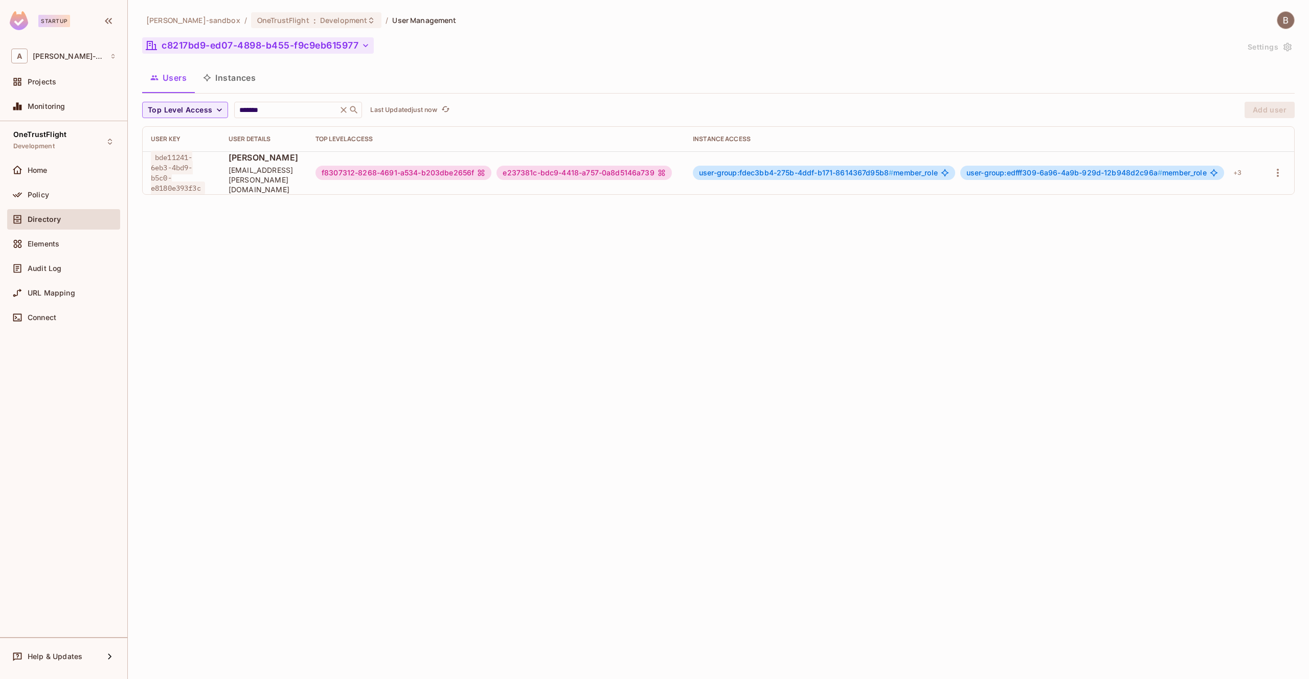
click at [1218, 175] on icon at bounding box center [1214, 173] width 8 height 8
click at [1245, 171] on div "+ 3" at bounding box center [1237, 173] width 16 height 16
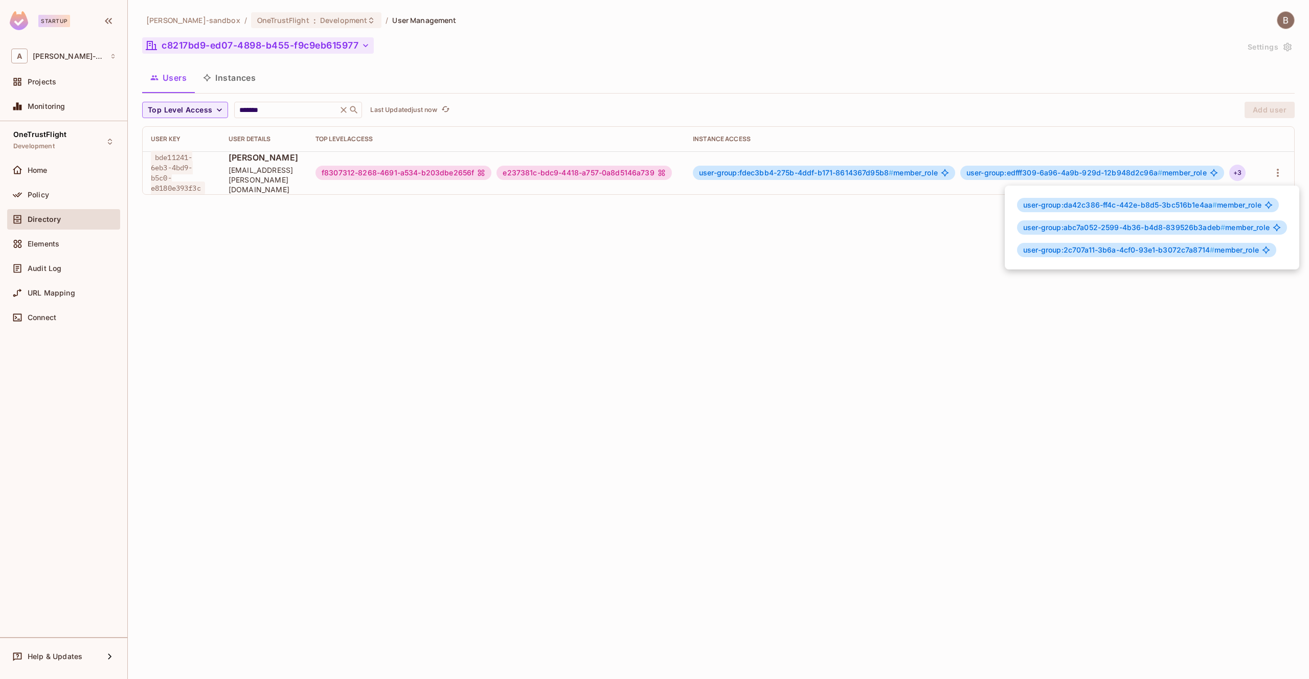
click at [1207, 250] on span "user-group:2c707a11-3b6a-4cf0-93e1-b3072c7a8714 #" at bounding box center [1118, 249] width 191 height 9
click at [822, 266] on div at bounding box center [654, 339] width 1309 height 679
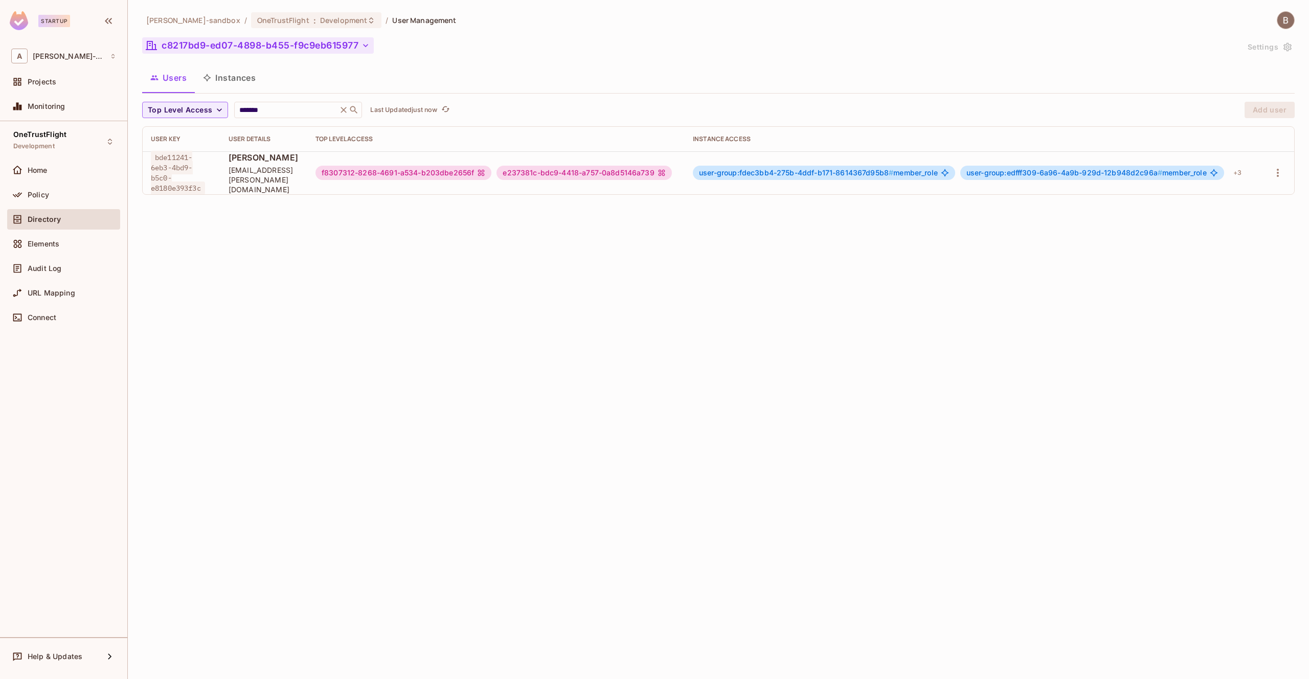
click at [718, 236] on div "alex-trustflight-sandbox / OneTrustFlight : Development / User Management c8217…" at bounding box center [718, 339] width 1181 height 679
